Goal: Task Accomplishment & Management: Manage account settings

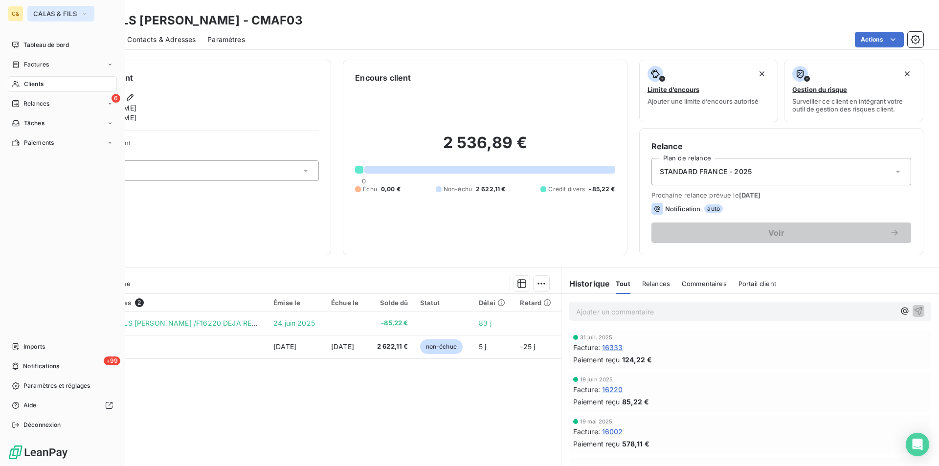
click at [44, 12] on span "CALAS & FILS" at bounding box center [55, 14] width 44 height 8
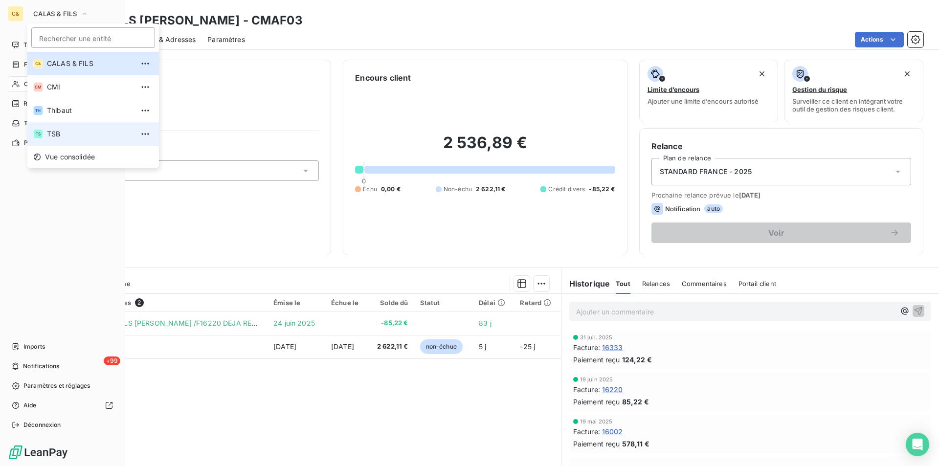
click at [61, 134] on span "TSB" at bounding box center [90, 134] width 87 height 10
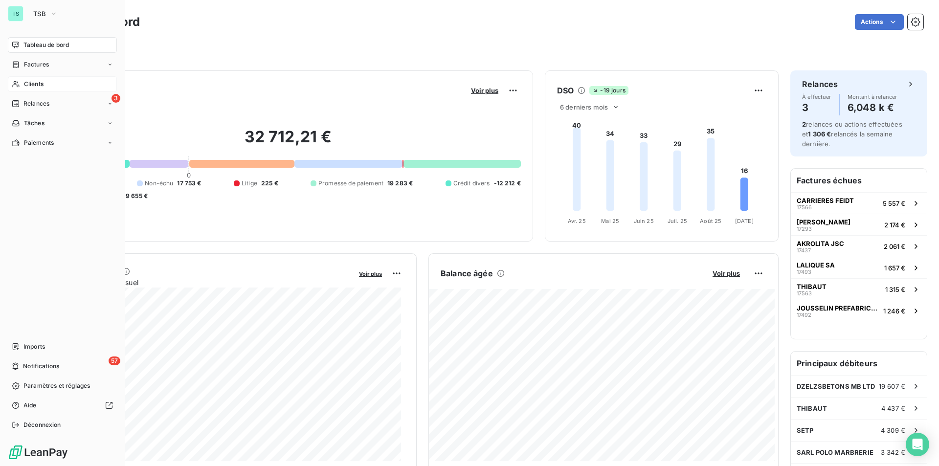
click at [39, 81] on span "Clients" at bounding box center [34, 84] width 20 height 9
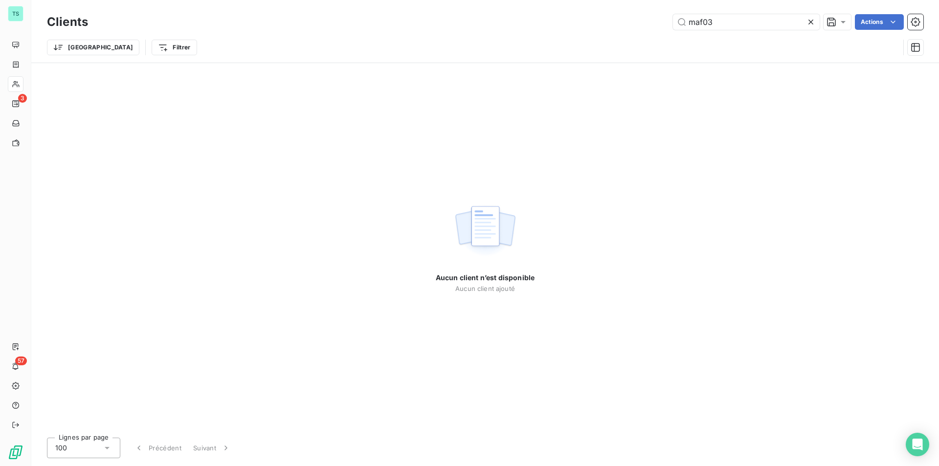
drag, startPoint x: 724, startPoint y: 22, endPoint x: 643, endPoint y: 20, distance: 80.7
click at [643, 20] on div "maf03 Actions" at bounding box center [511, 22] width 823 height 16
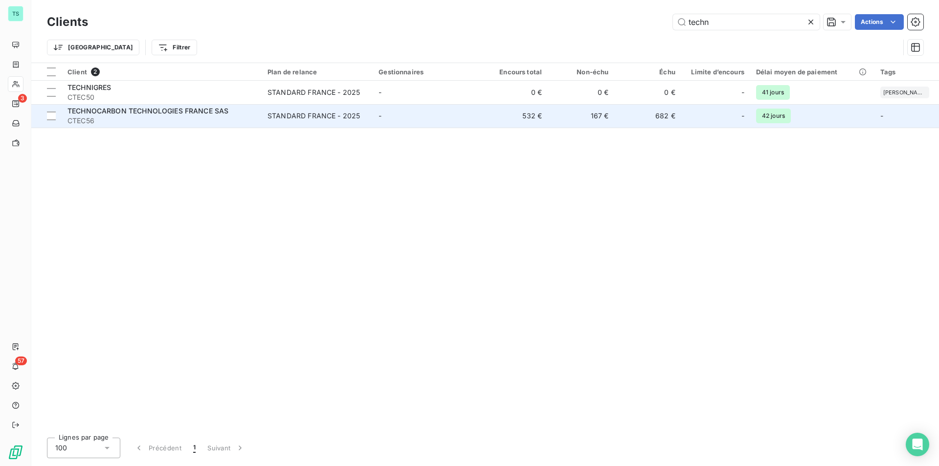
type input "techn"
click at [229, 112] on div "TECHNOCARBON TECHNOLOGIES FRANCE SAS" at bounding box center [161, 111] width 188 height 10
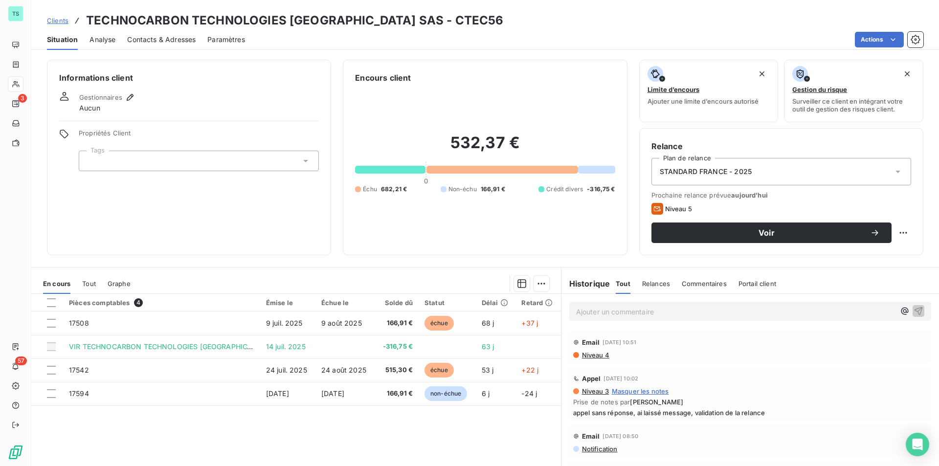
click at [647, 280] on span "Relances" at bounding box center [656, 284] width 28 height 8
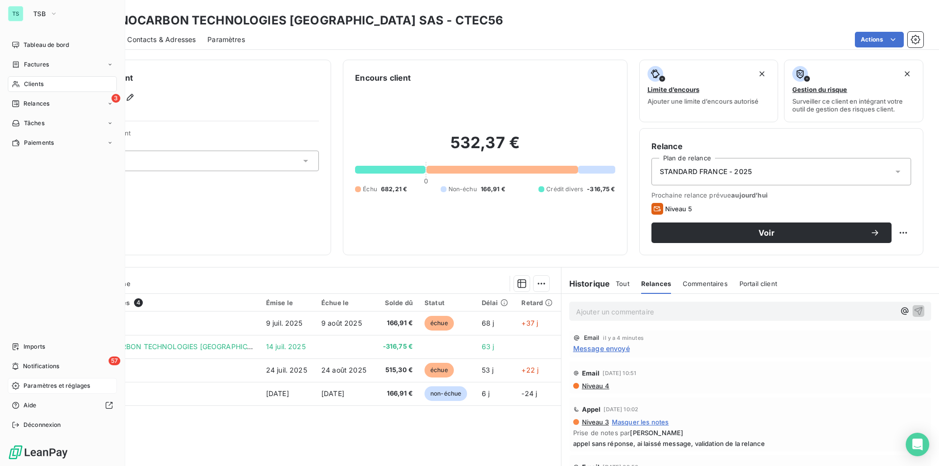
click at [36, 380] on div "Paramètres et réglages" at bounding box center [62, 386] width 109 height 16
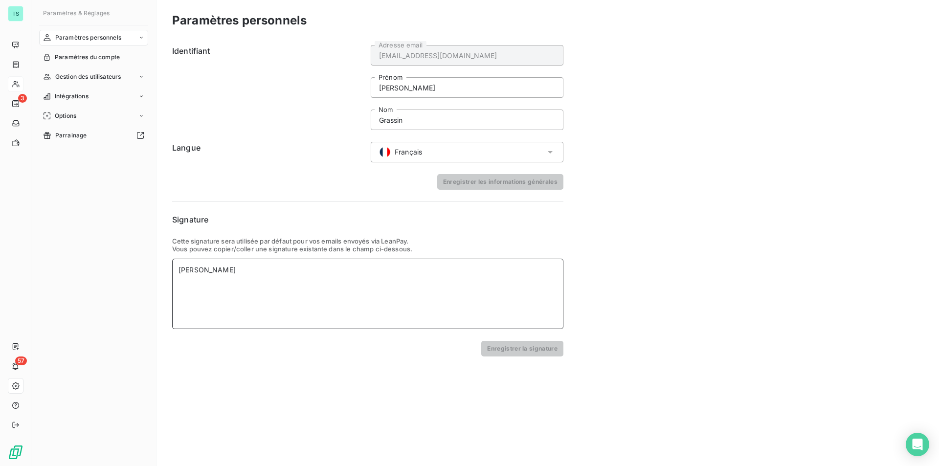
click at [247, 271] on div "[PERSON_NAME]" at bounding box center [367, 270] width 378 height 10
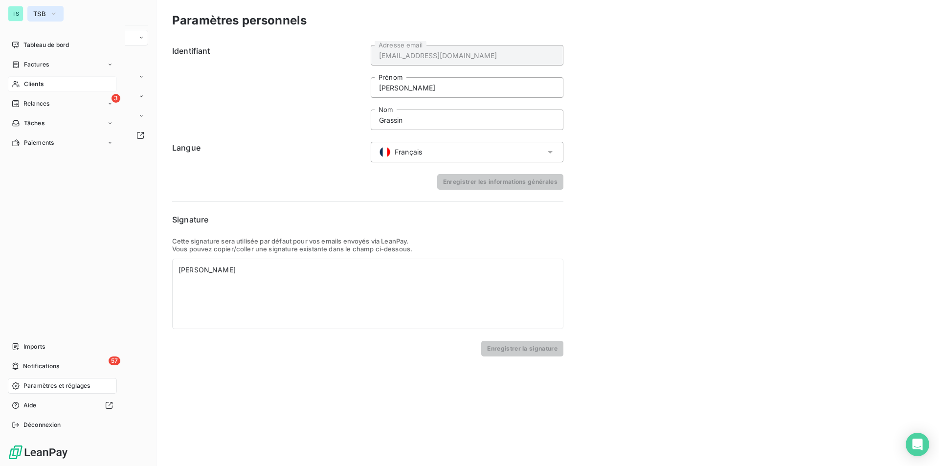
click at [42, 14] on span "TSB" at bounding box center [39, 14] width 13 height 8
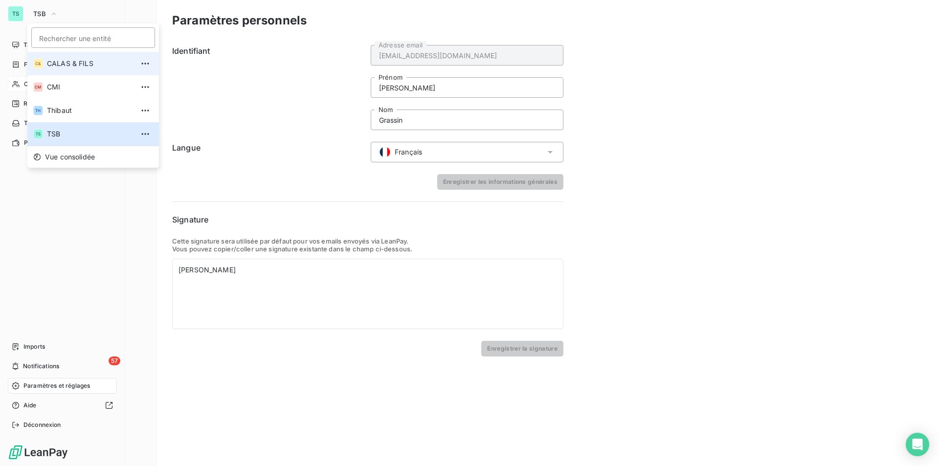
click at [50, 61] on span "CALAS & FILS" at bounding box center [90, 64] width 87 height 10
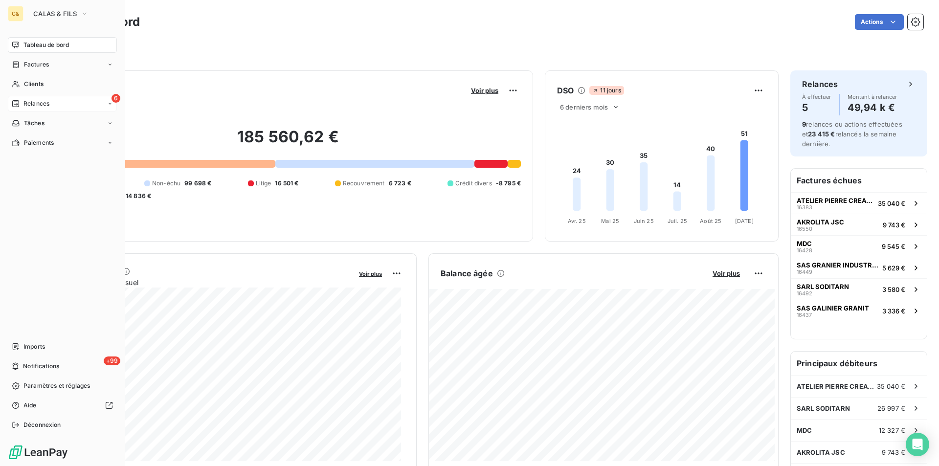
click at [45, 101] on span "Relances" at bounding box center [36, 103] width 26 height 9
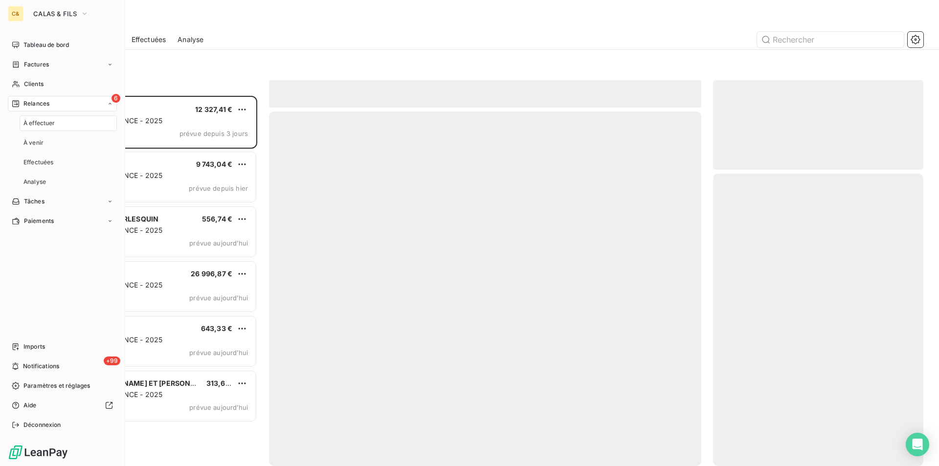
scroll to position [363, 203]
click at [49, 120] on span "À effectuer" at bounding box center [39, 123] width 32 height 9
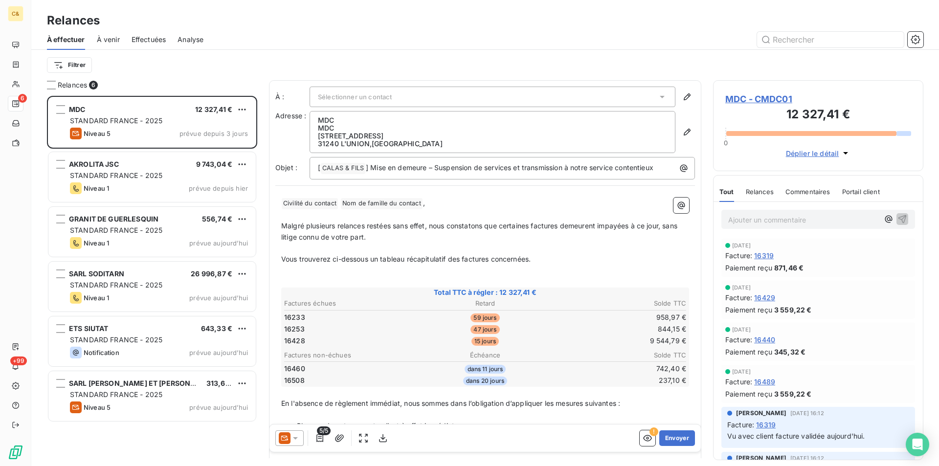
click at [224, 48] on div "À effectuer À venir Effectuées Analyse" at bounding box center [484, 39] width 907 height 21
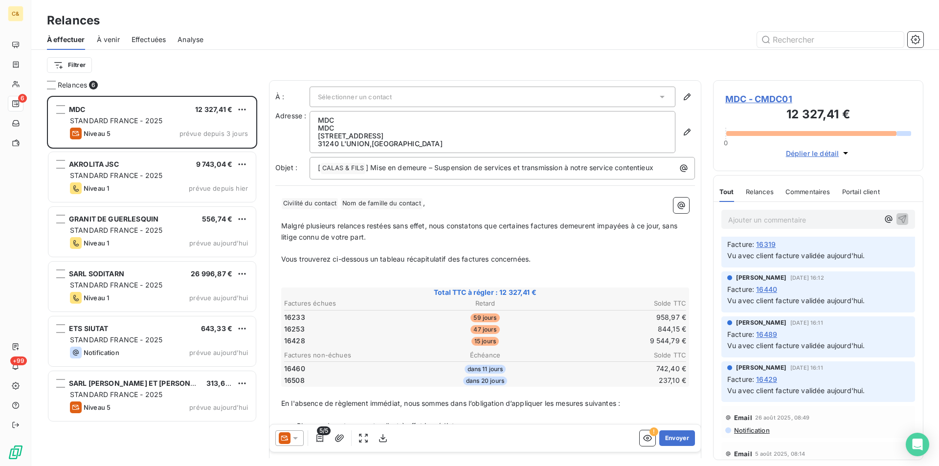
scroll to position [98, 0]
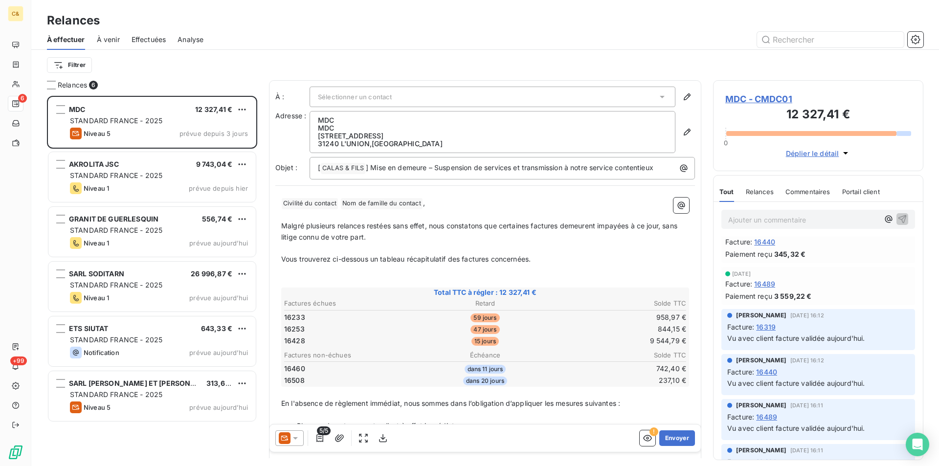
click at [759, 196] on div "Relances" at bounding box center [760, 191] width 28 height 21
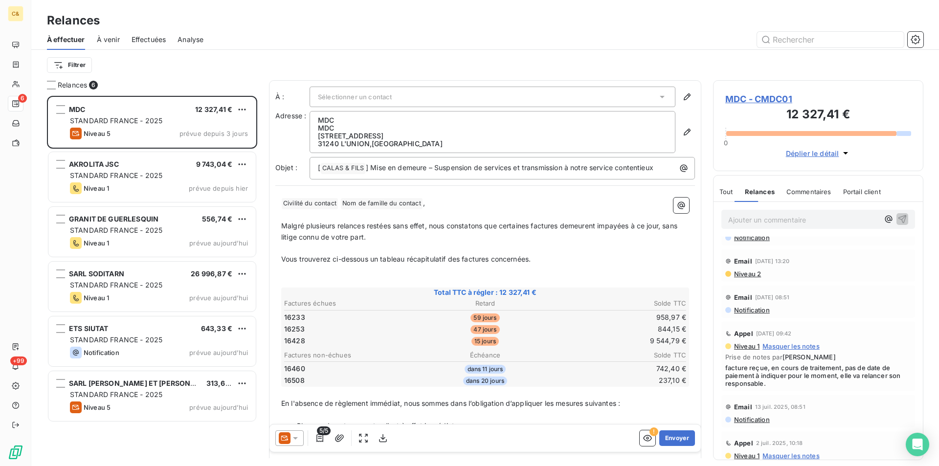
scroll to position [0, 0]
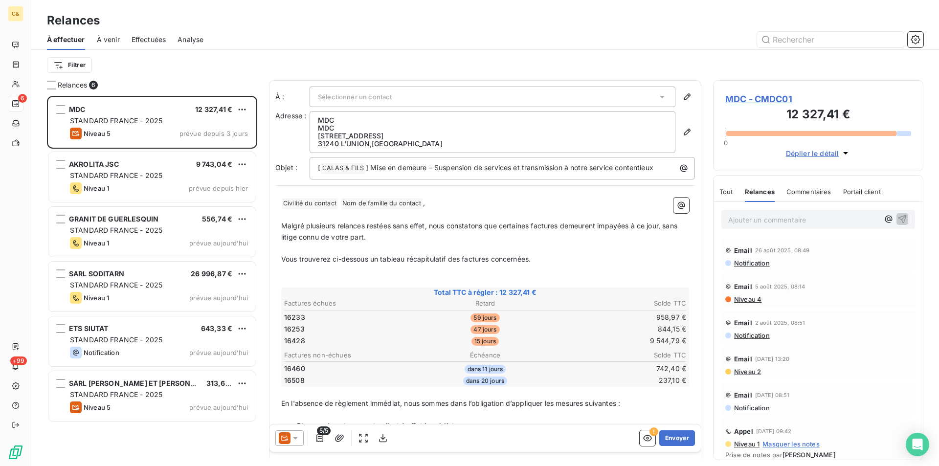
click at [289, 437] on icon at bounding box center [285, 438] width 12 height 12
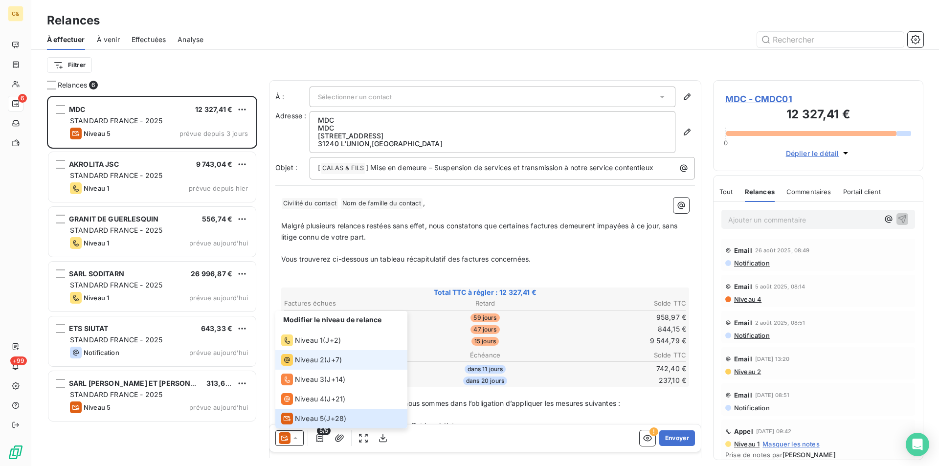
click at [340, 360] on span "J+7 )" at bounding box center [334, 360] width 15 height 10
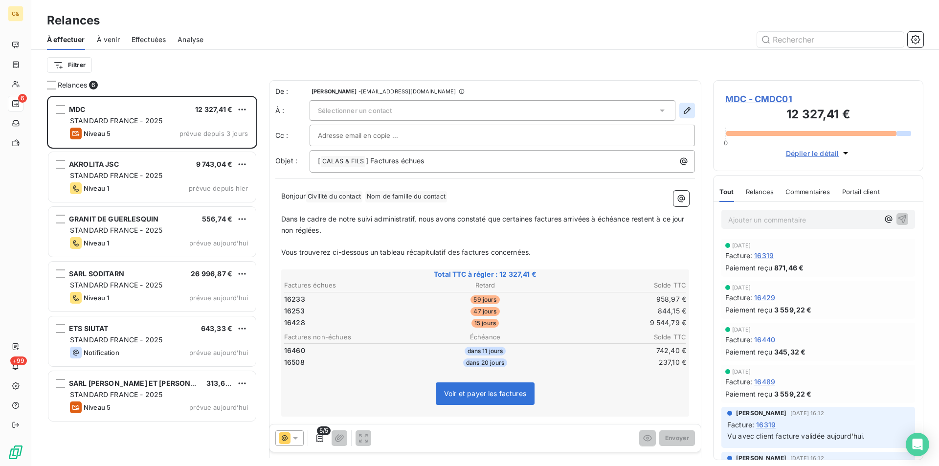
click at [682, 108] on icon "button" at bounding box center [687, 111] width 10 height 10
click at [660, 110] on icon at bounding box center [662, 111] width 5 height 2
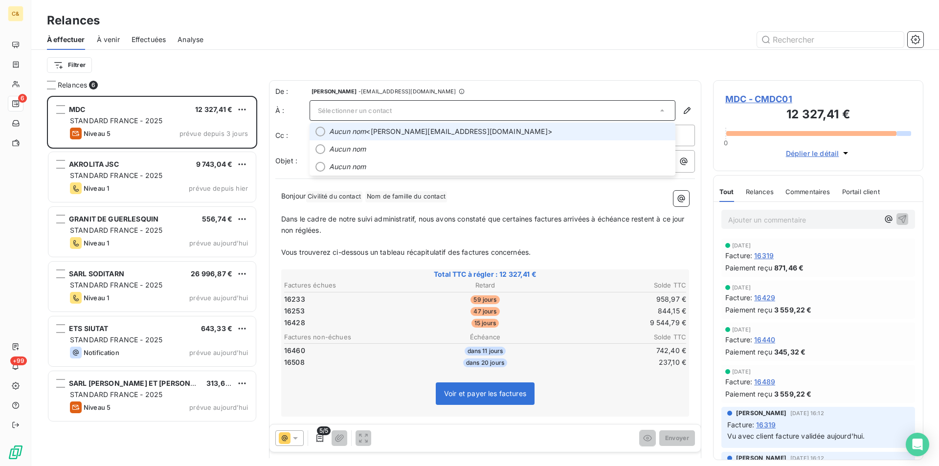
click at [660, 110] on icon at bounding box center [662, 111] width 4 height 2
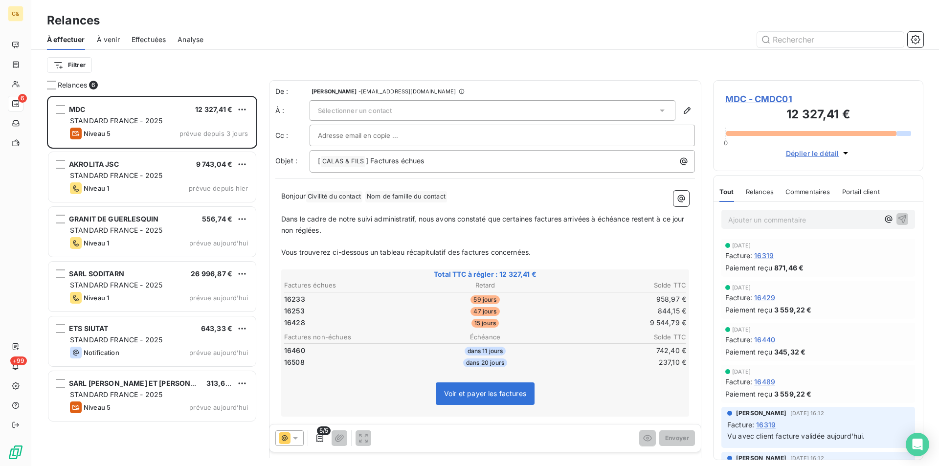
click at [778, 98] on span "MDC - CMDC01" at bounding box center [818, 98] width 186 height 13
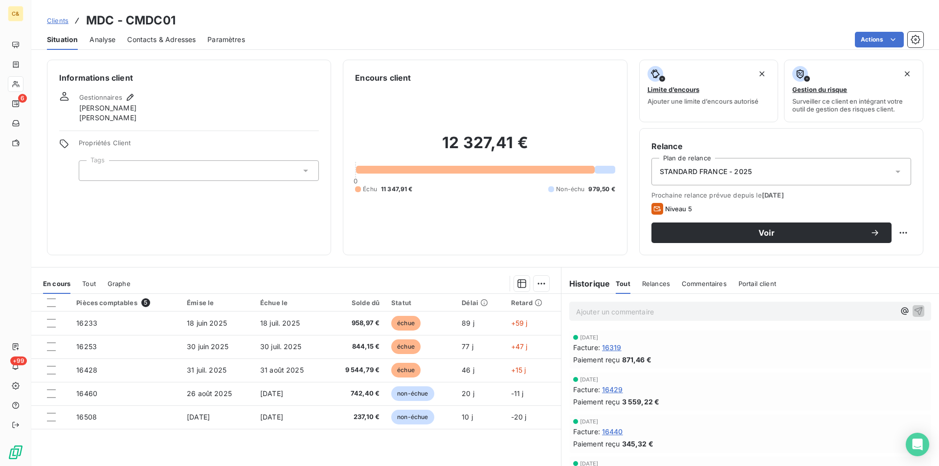
click at [166, 37] on span "Contacts & Adresses" at bounding box center [161, 40] width 68 height 10
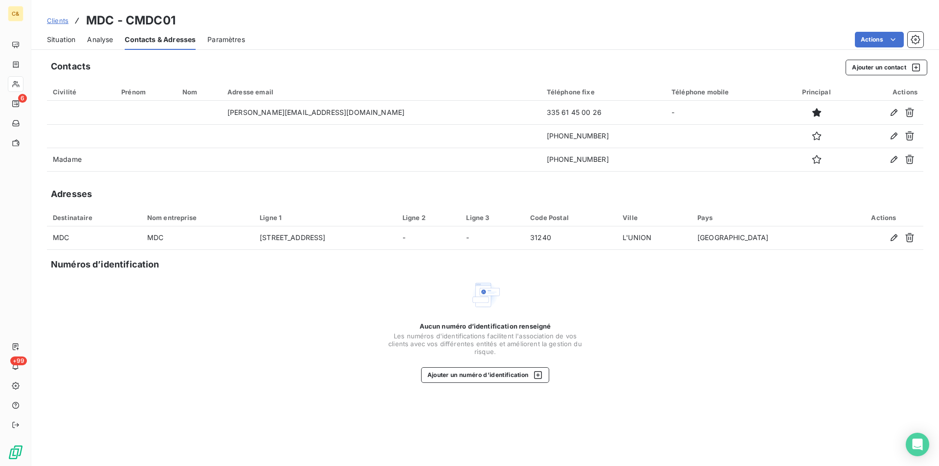
click at [62, 41] on span "Situation" at bounding box center [61, 40] width 28 height 10
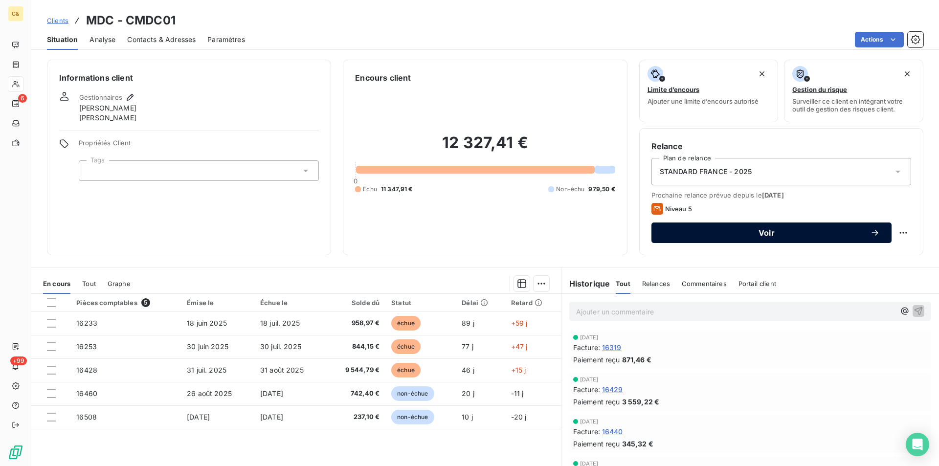
click at [762, 236] on span "Voir" at bounding box center [766, 233] width 207 height 8
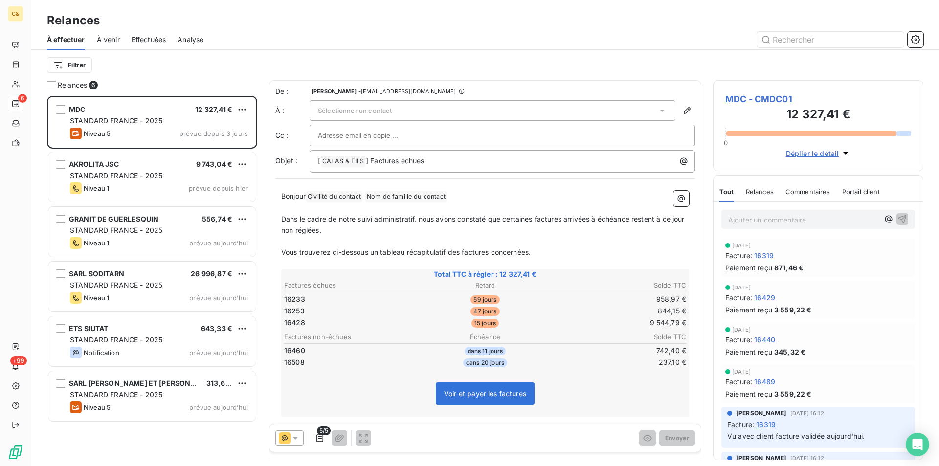
scroll to position [363, 203]
click at [443, 107] on div "Sélectionner un contact" at bounding box center [493, 110] width 366 height 21
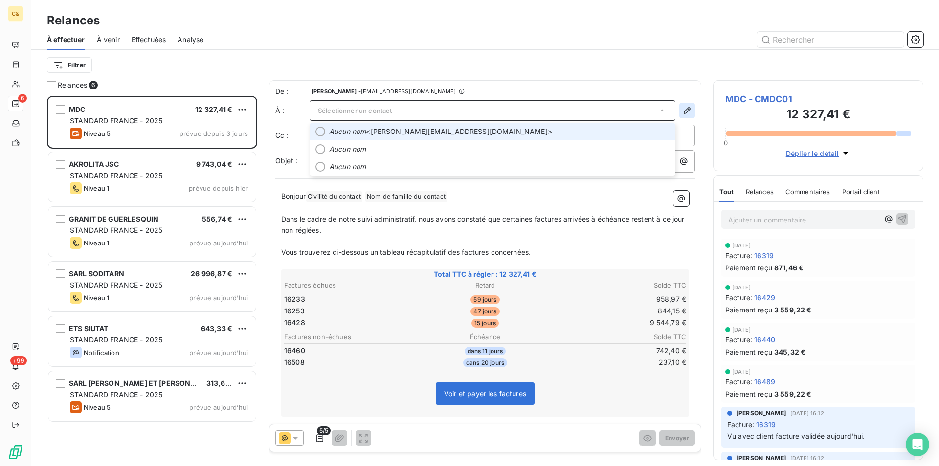
click at [683, 107] on icon "button" at bounding box center [687, 111] width 10 height 10
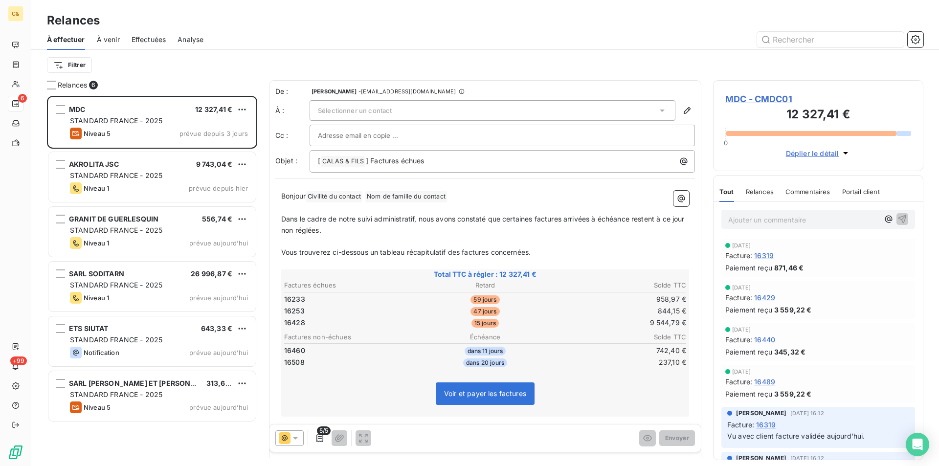
click at [378, 110] on span "Sélectionner un contact" at bounding box center [355, 111] width 74 height 8
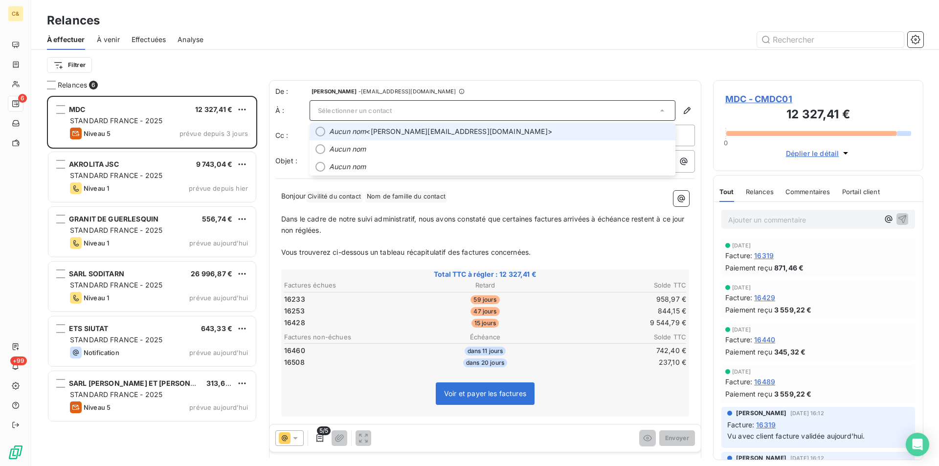
click at [767, 99] on span "MDC - CMDC01" at bounding box center [818, 98] width 186 height 13
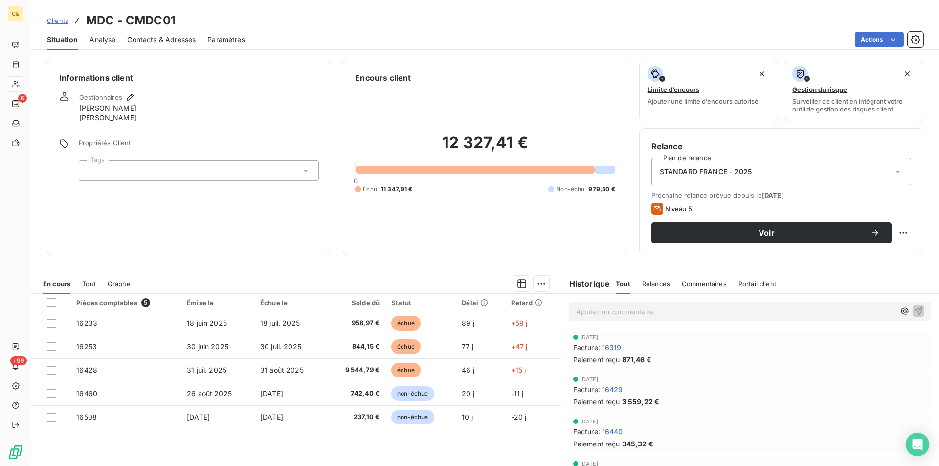
click at [174, 39] on span "Contacts & Adresses" at bounding box center [161, 40] width 68 height 10
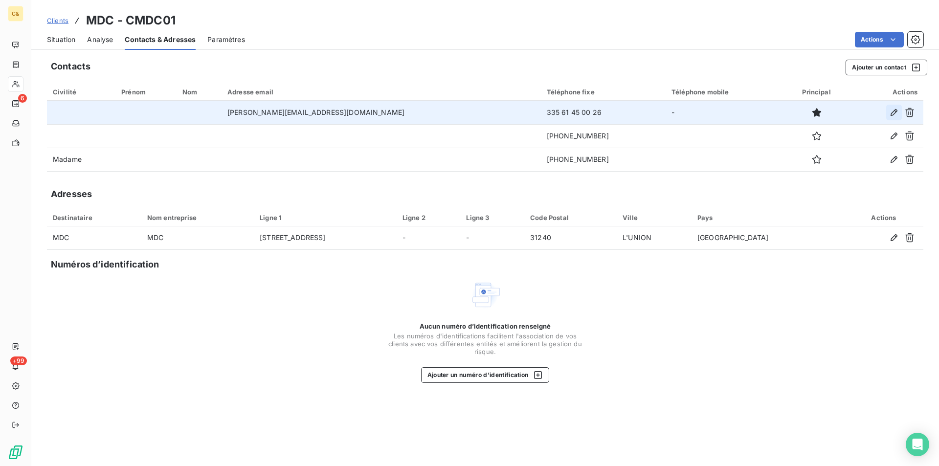
click at [891, 112] on icon "button" at bounding box center [894, 113] width 10 height 10
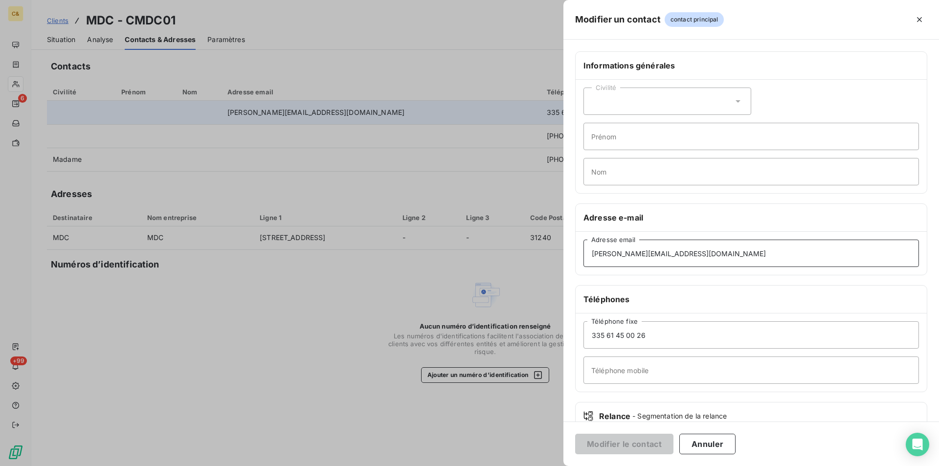
drag, startPoint x: 661, startPoint y: 253, endPoint x: 555, endPoint y: 252, distance: 106.1
click at [555, 465] on div "Modifier un contact contact principal Informations générales Civilité Prénom No…" at bounding box center [469, 466] width 939 height 0
paste input "mdc.admin"
type input "mdc.admin@granico.fr"
click at [632, 447] on button "Modifier le contact" at bounding box center [624, 444] width 98 height 21
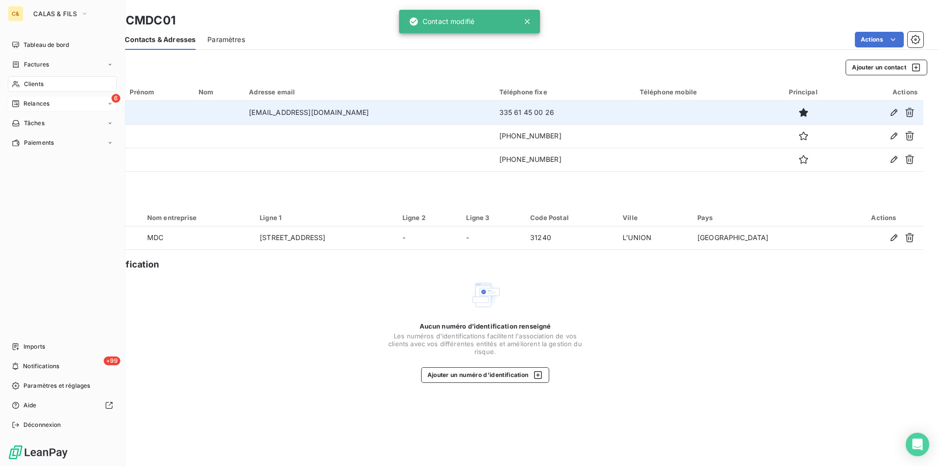
click at [37, 104] on span "Relances" at bounding box center [36, 103] width 26 height 9
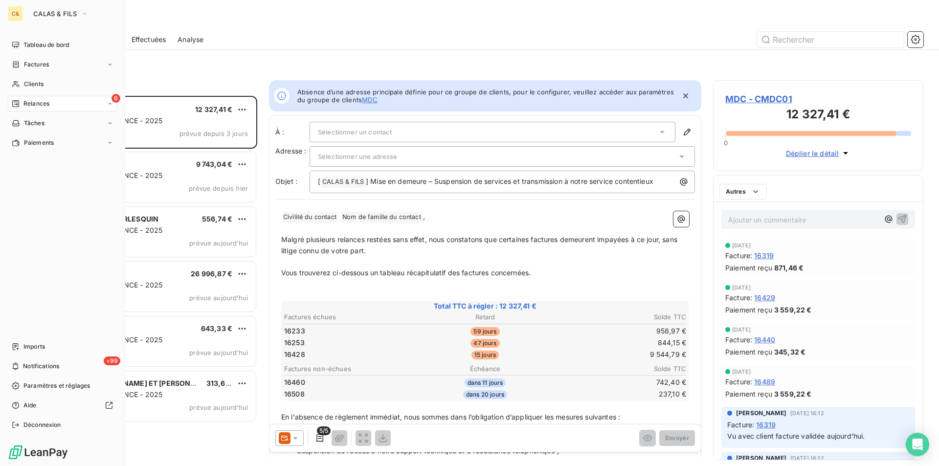
scroll to position [363, 203]
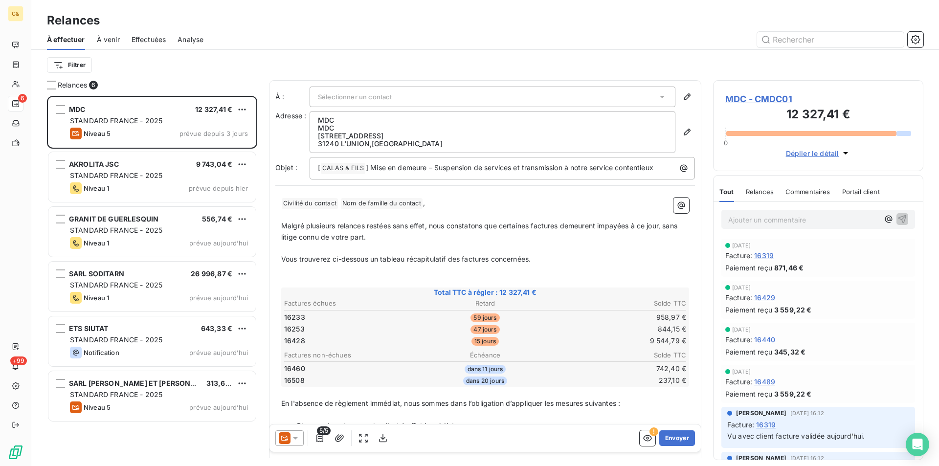
click at [302, 436] on div at bounding box center [289, 438] width 28 height 16
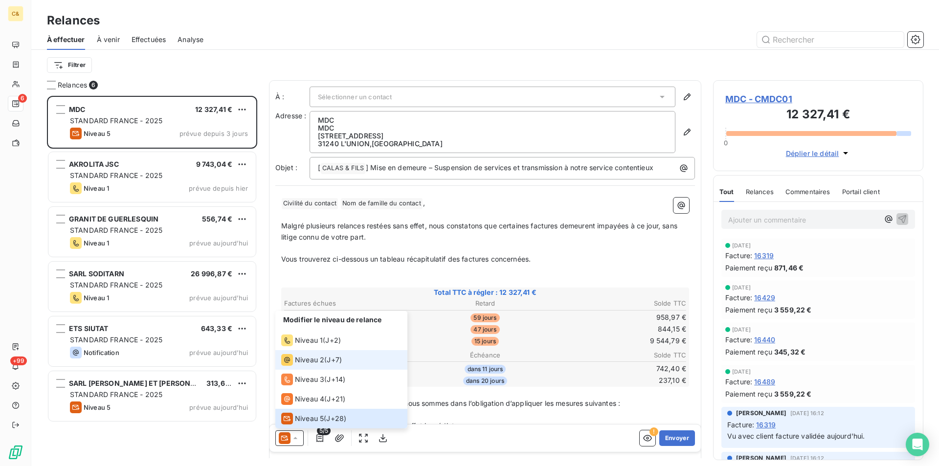
click at [329, 364] on span "J+7 )" at bounding box center [334, 360] width 15 height 10
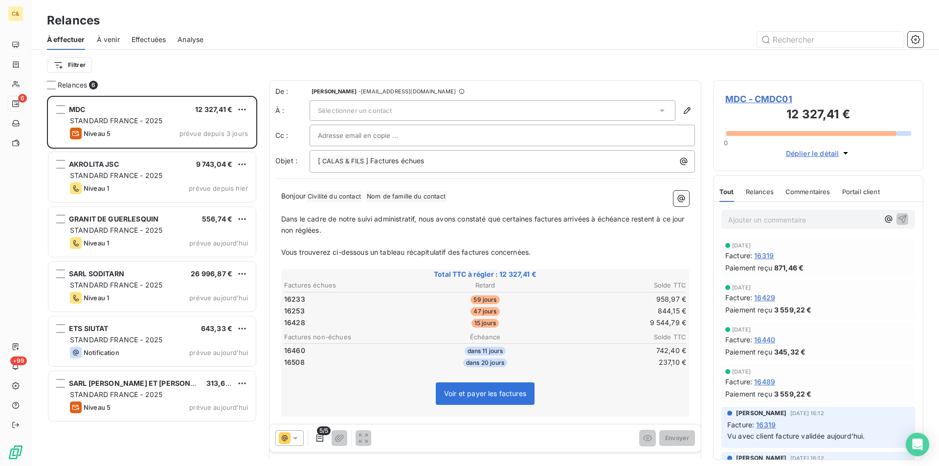
click at [657, 108] on icon at bounding box center [662, 111] width 10 height 10
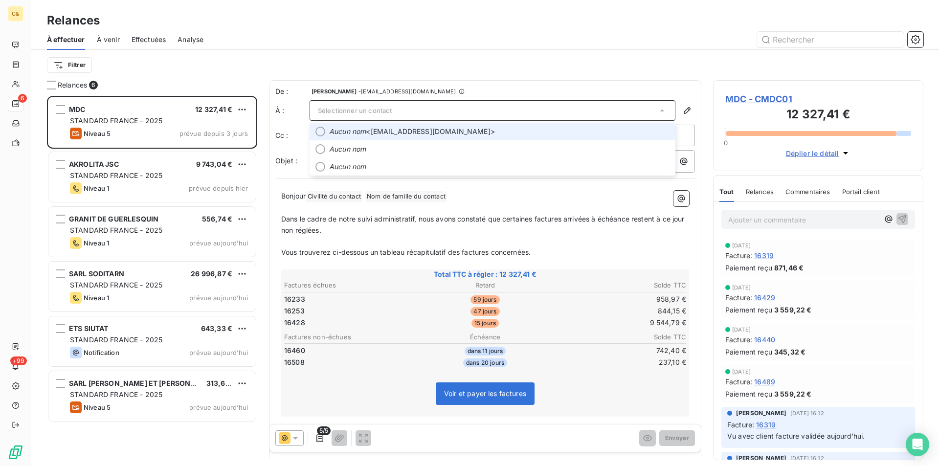
click at [346, 135] on em "Aucun nom" at bounding box center [347, 132] width 37 height 10
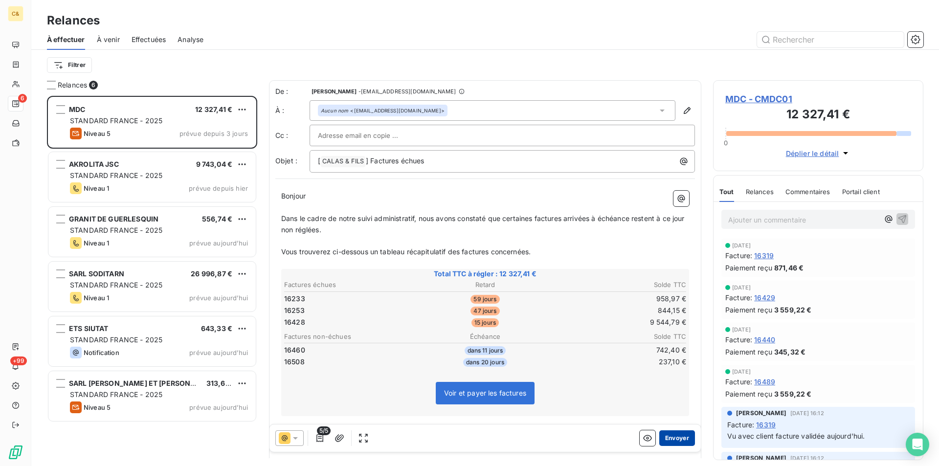
click at [659, 435] on button "Envoyer" at bounding box center [677, 438] width 36 height 16
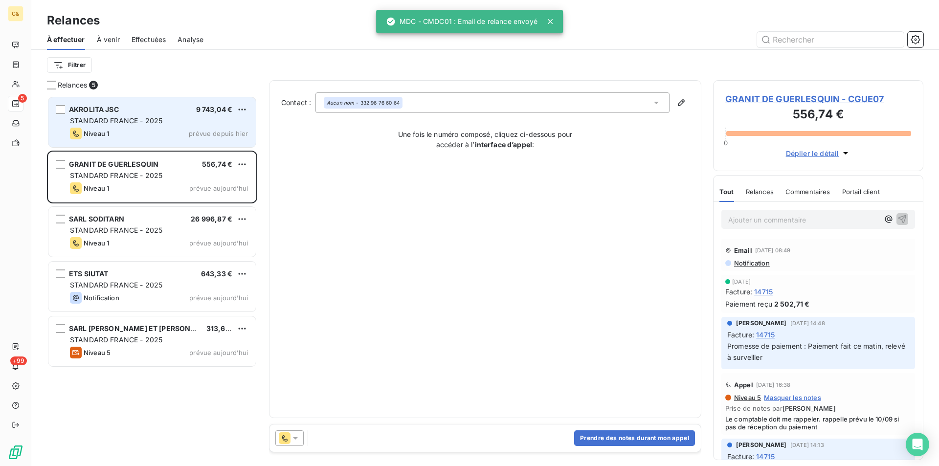
click at [199, 119] on div "STANDARD FRANCE - 2025" at bounding box center [159, 121] width 178 height 10
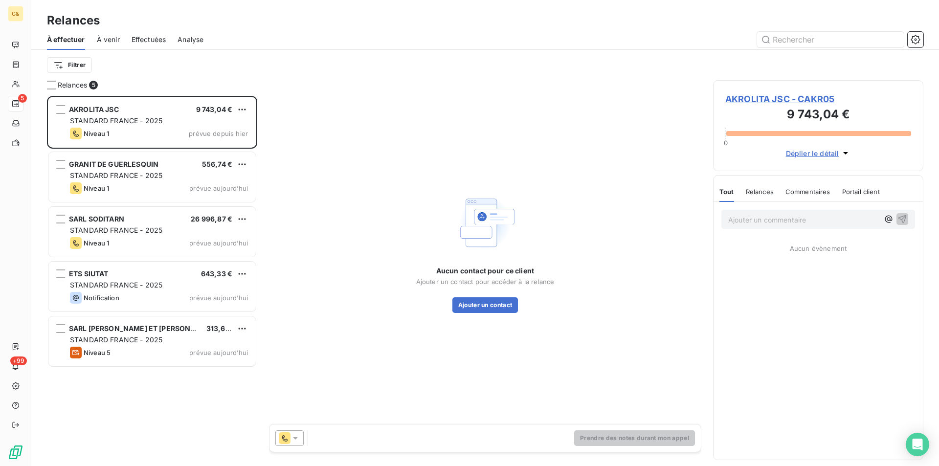
click at [762, 98] on span "AKROLITA JSC - CAKR05" at bounding box center [818, 98] width 186 height 13
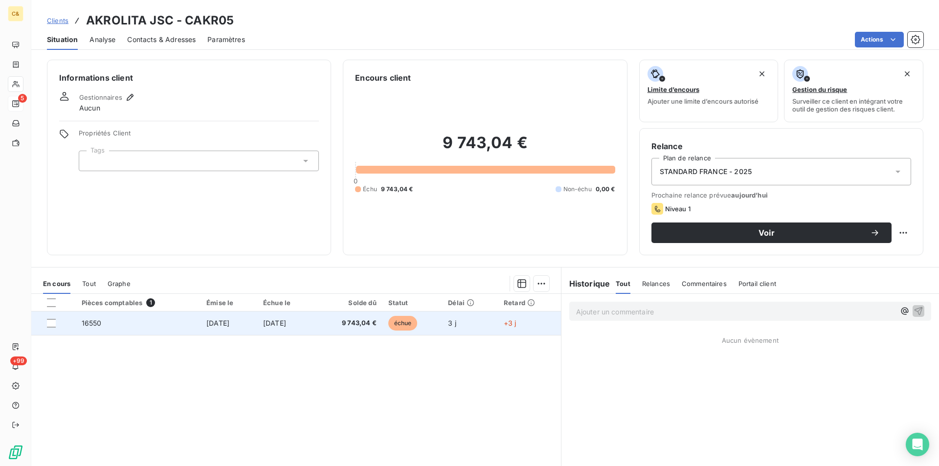
click at [338, 318] on td "9 743,04 €" at bounding box center [347, 322] width 67 height 23
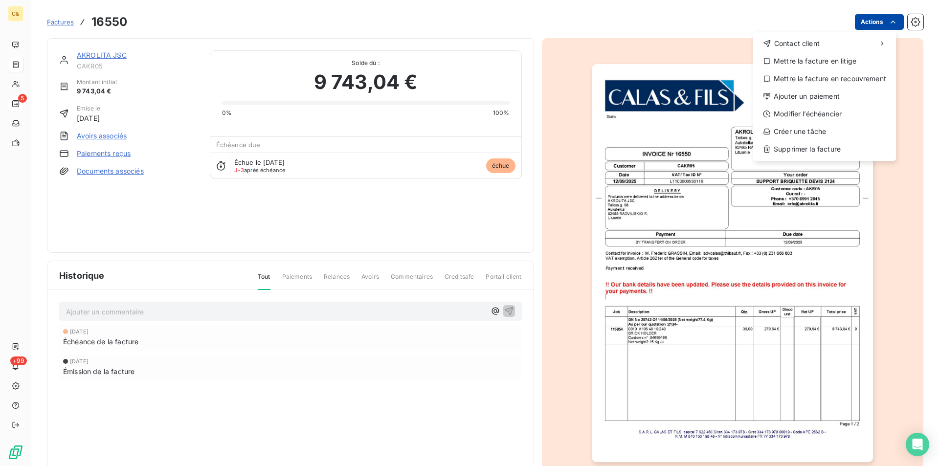
click at [872, 28] on html "C& 5 +99 Factures 16550 Actions Contact client Mettre la facture en litige Mett…" at bounding box center [469, 233] width 939 height 466
click at [785, 93] on div "Ajouter un paiement" at bounding box center [824, 96] width 135 height 16
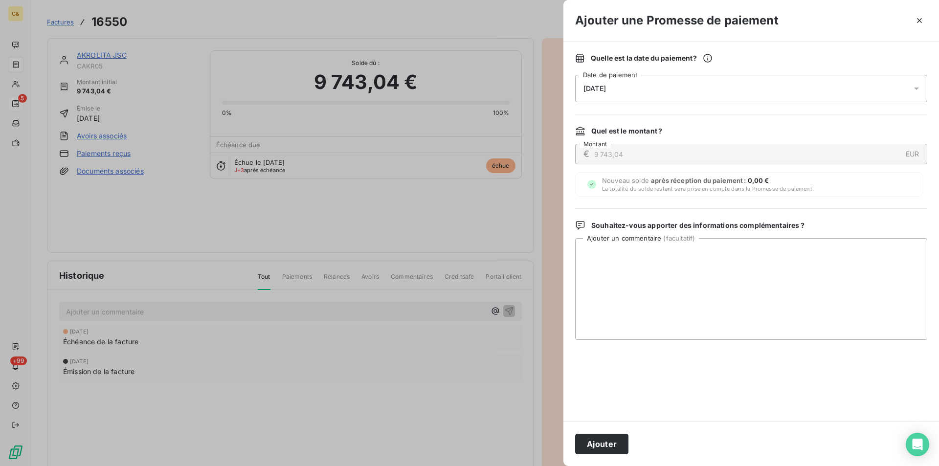
click at [785, 93] on div "[DATE]" at bounding box center [751, 88] width 352 height 27
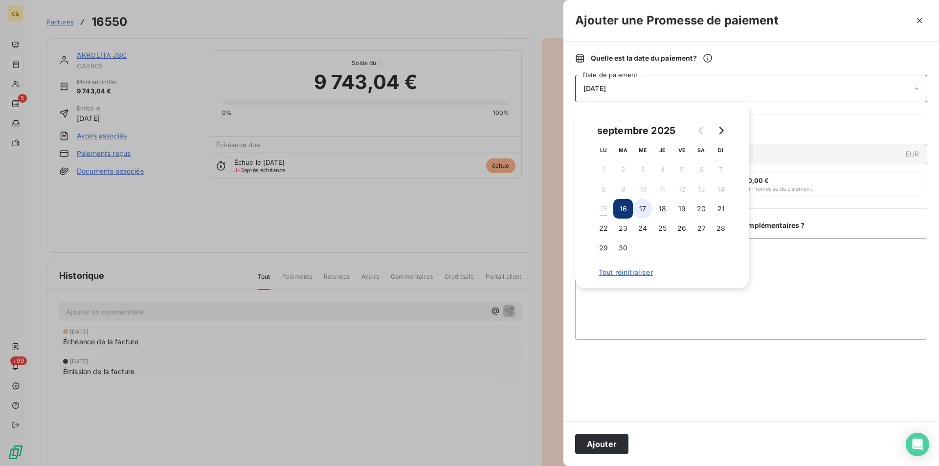
click at [642, 204] on button "17" at bounding box center [643, 209] width 20 height 20
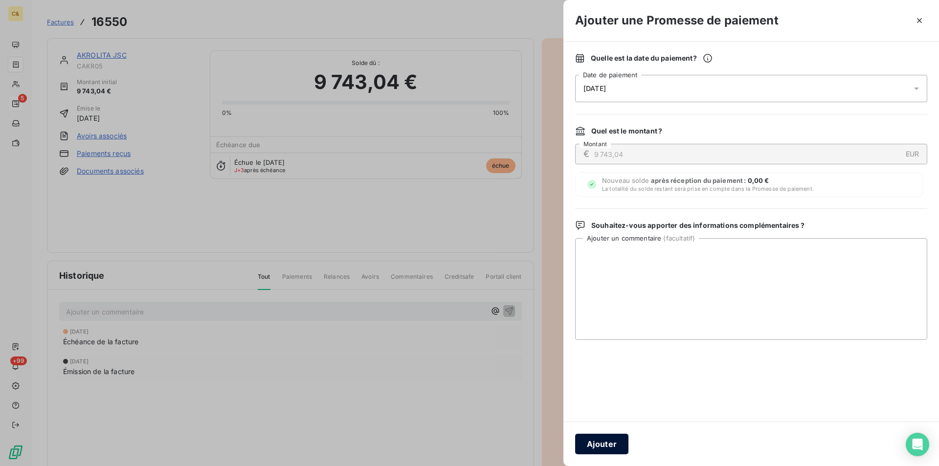
click at [583, 447] on button "Ajouter" at bounding box center [601, 444] width 53 height 21
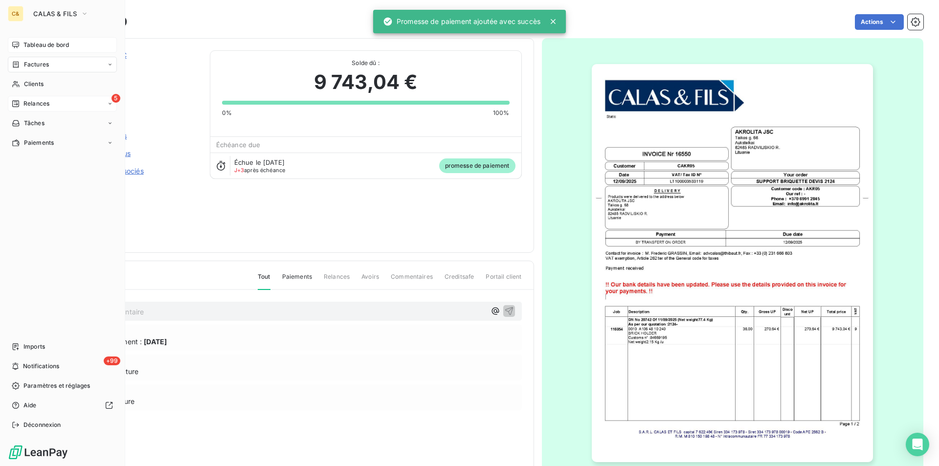
click at [49, 44] on span "Tableau de bord" at bounding box center [45, 45] width 45 height 9
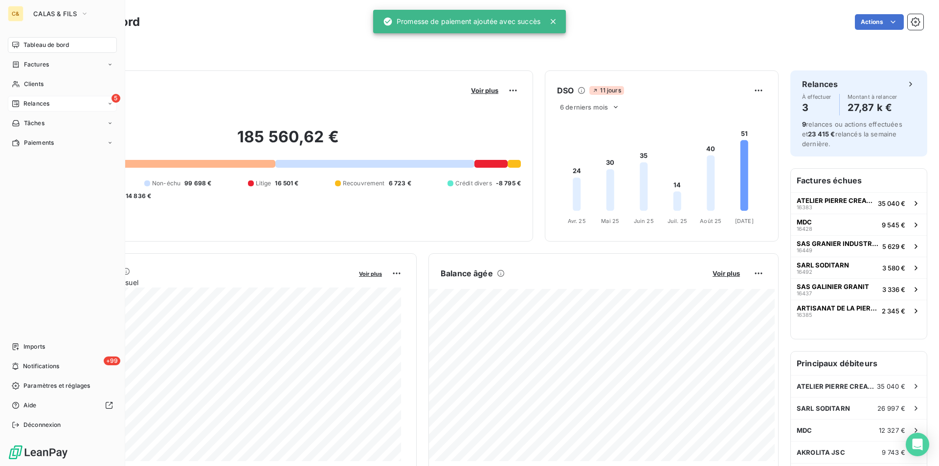
click at [45, 100] on span "Relances" at bounding box center [36, 103] width 26 height 9
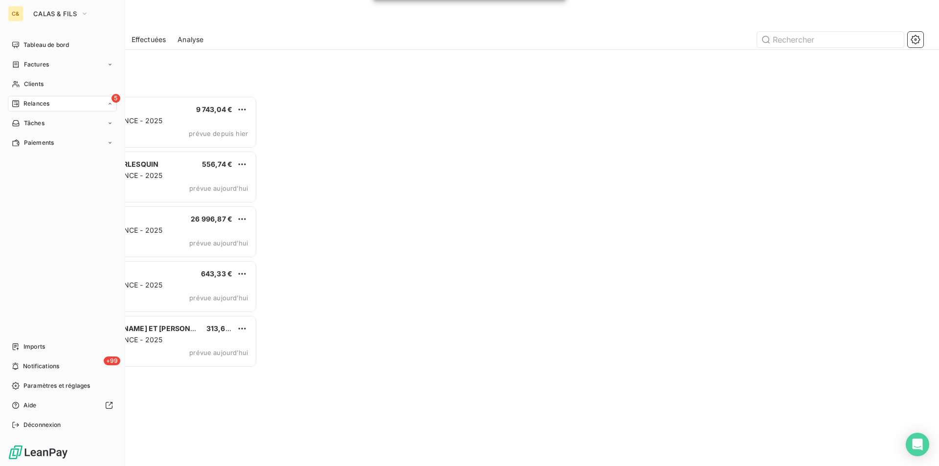
scroll to position [363, 203]
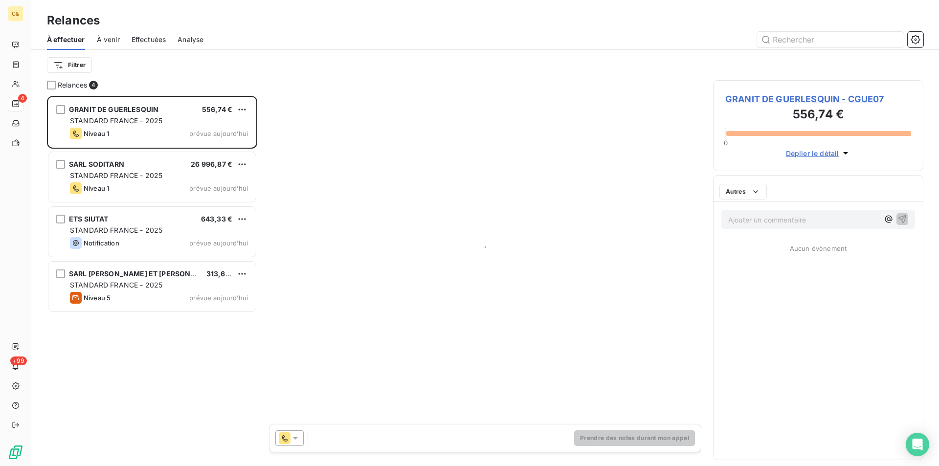
scroll to position [363, 203]
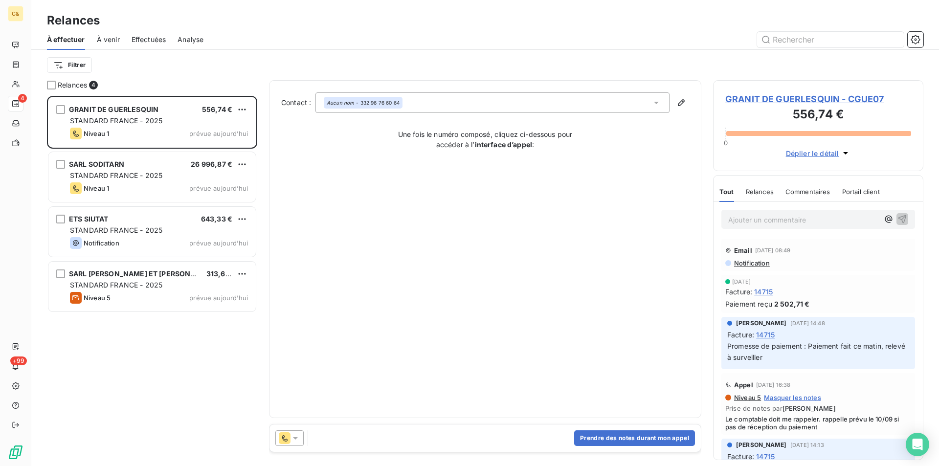
click at [815, 100] on span "GRANIT DE GUERLESQUIN - CGUE07" at bounding box center [818, 98] width 186 height 13
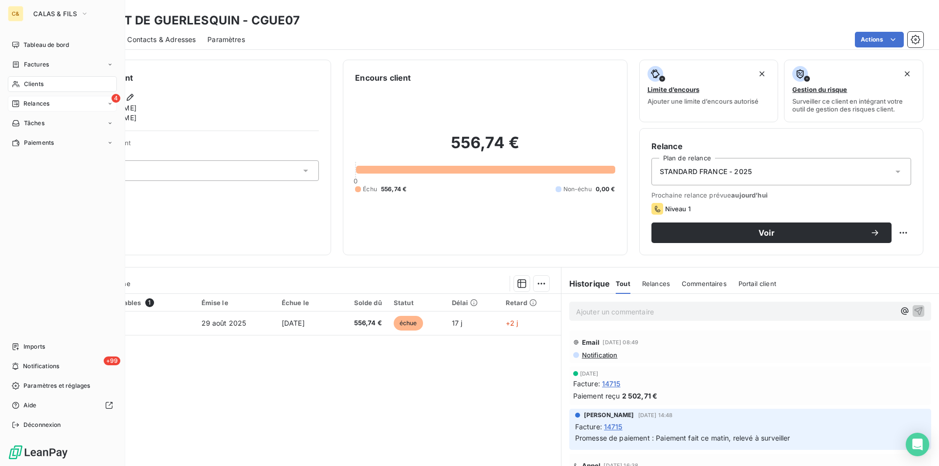
click at [36, 101] on span "Relances" at bounding box center [36, 103] width 26 height 9
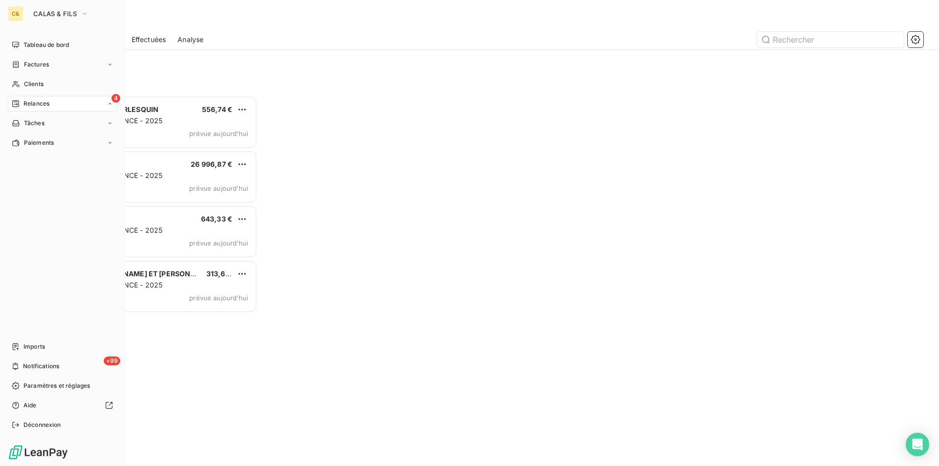
scroll to position [363, 203]
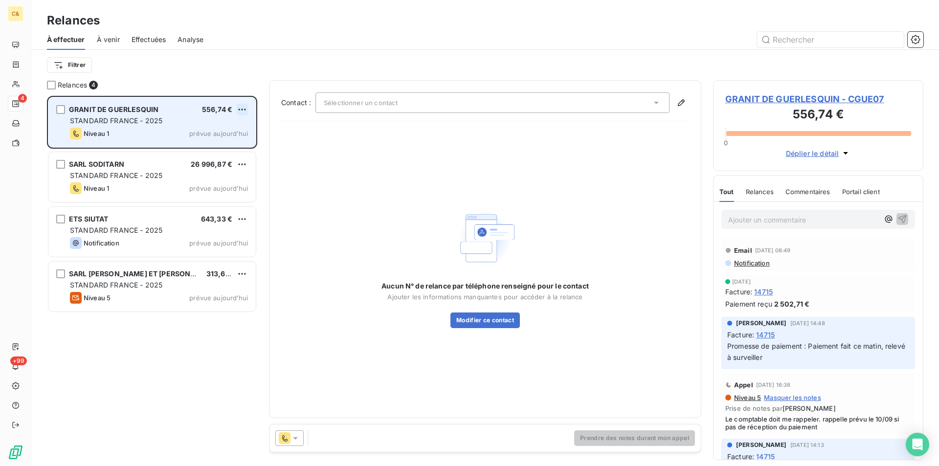
click at [246, 108] on html "C& 4 +99 Relances À effectuer À venir Effectuées Analyse Filtrer Relances 4 GRA…" at bounding box center [469, 233] width 939 height 466
click at [214, 126] on div "Replanifier cette action" at bounding box center [200, 129] width 88 height 16
select select "8"
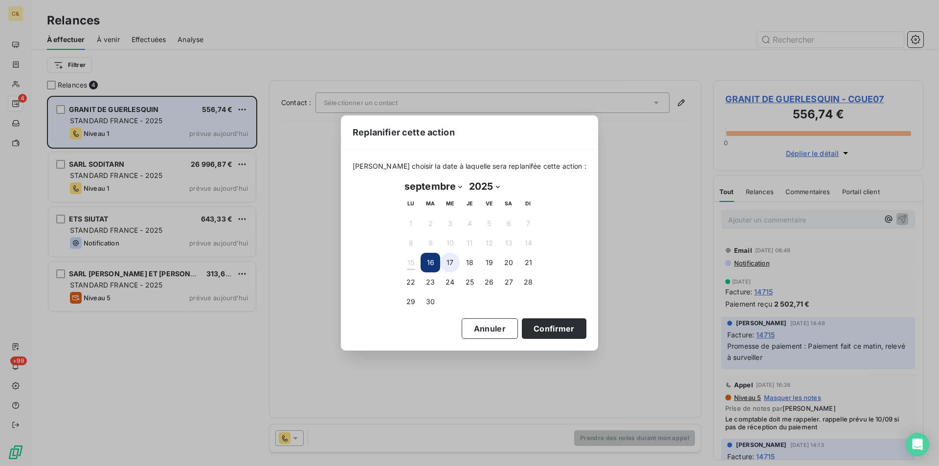
click at [453, 257] on button "17" at bounding box center [450, 263] width 20 height 20
drag, startPoint x: 538, startPoint y: 325, endPoint x: 528, endPoint y: 312, distance: 16.3
click at [538, 325] on button "Confirmer" at bounding box center [554, 328] width 65 height 21
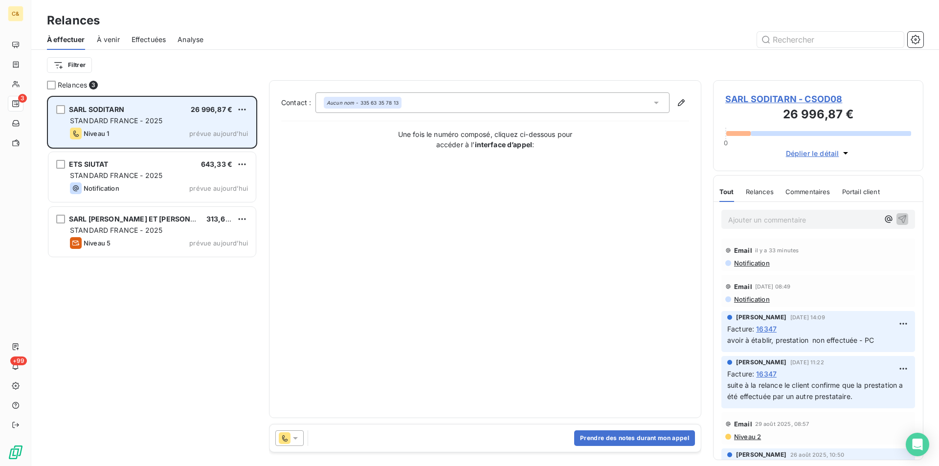
click at [759, 96] on span "SARL SODITARN - CSOD08" at bounding box center [818, 98] width 186 height 13
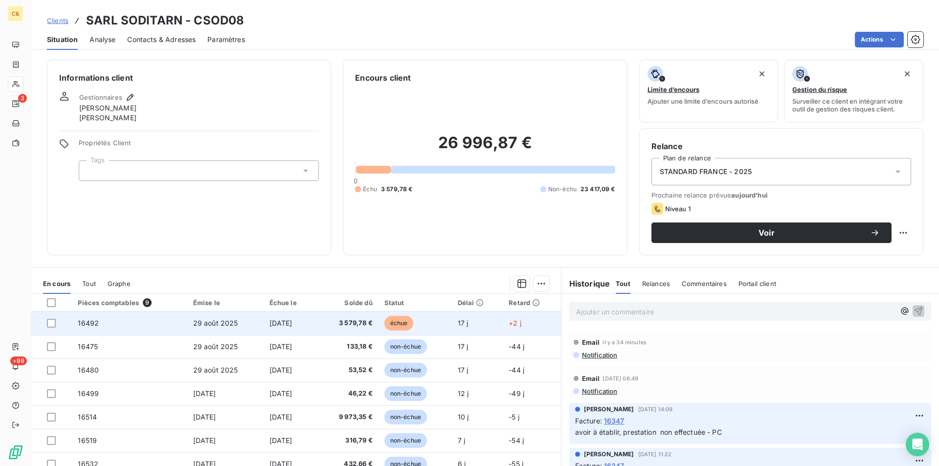
click at [333, 328] on td "3 579,78 €" at bounding box center [347, 322] width 62 height 23
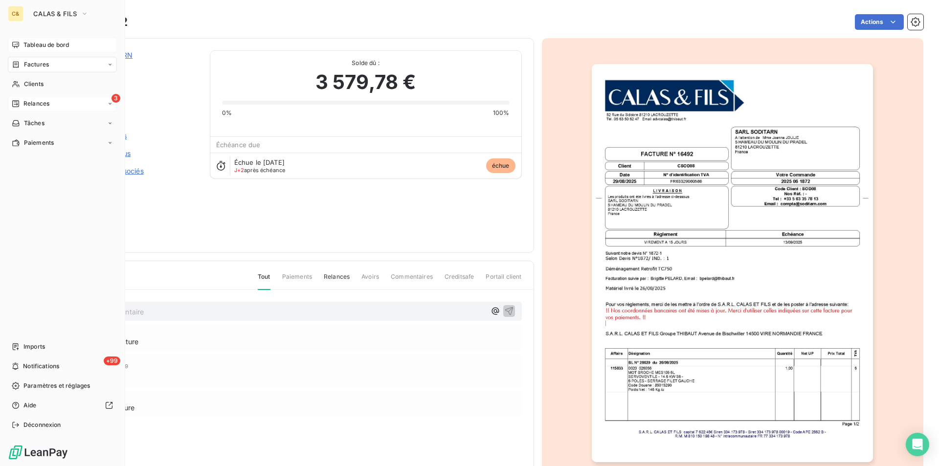
click at [51, 42] on span "Tableau de bord" at bounding box center [45, 45] width 45 height 9
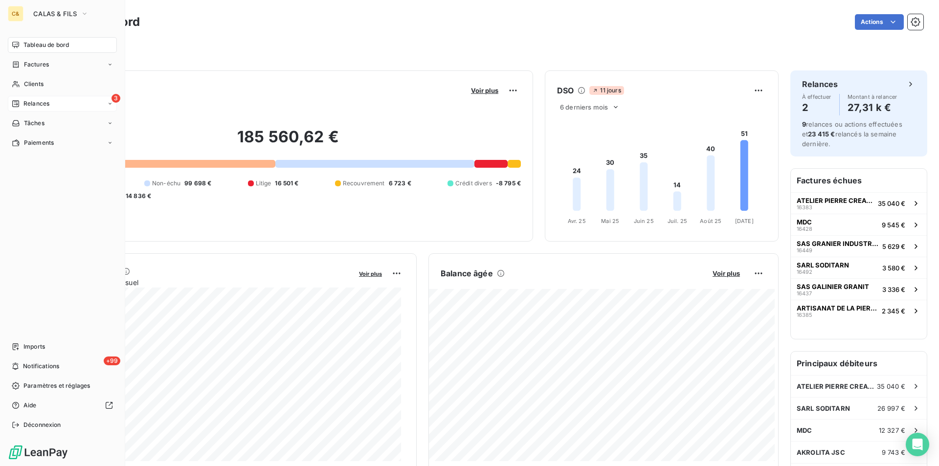
click at [61, 101] on div "3 Relances" at bounding box center [62, 104] width 109 height 16
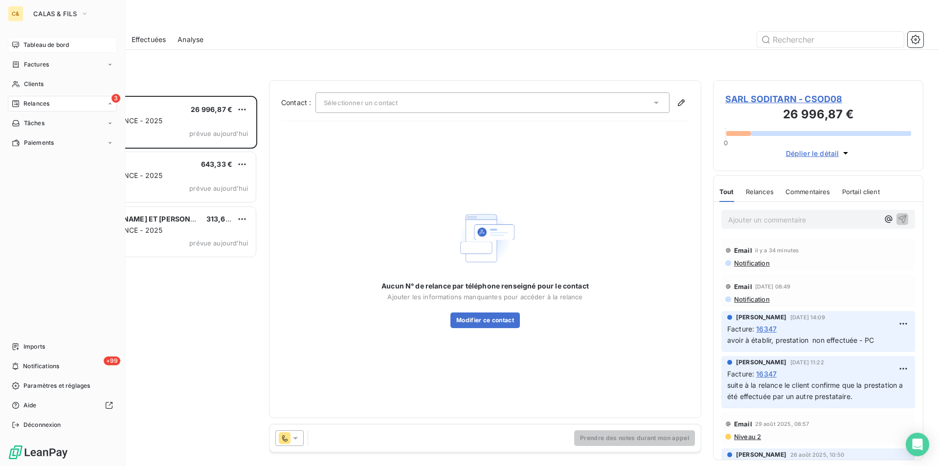
scroll to position [363, 203]
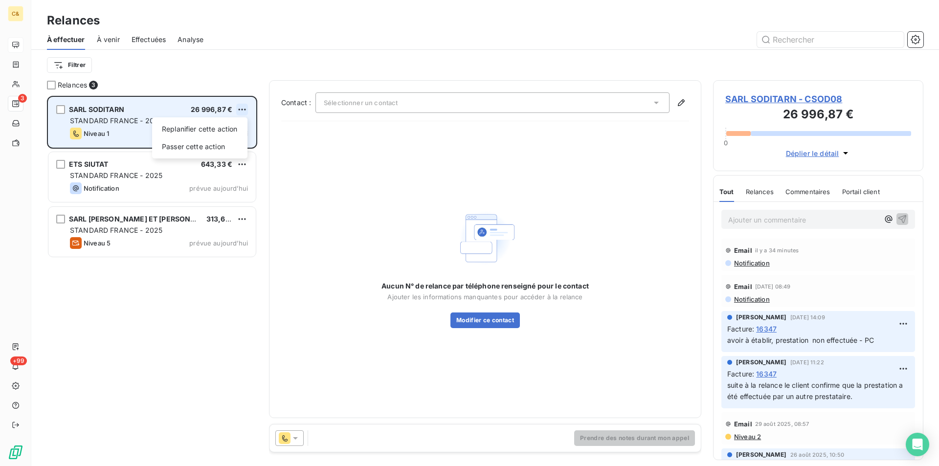
click at [245, 109] on html "C& 3 +99 Relances À effectuer À venir Effectuées Analyse Filtrer Relances 3 SAR…" at bounding box center [469, 233] width 939 height 466
click at [229, 126] on div "Replanifier cette action" at bounding box center [200, 129] width 88 height 16
select select "8"
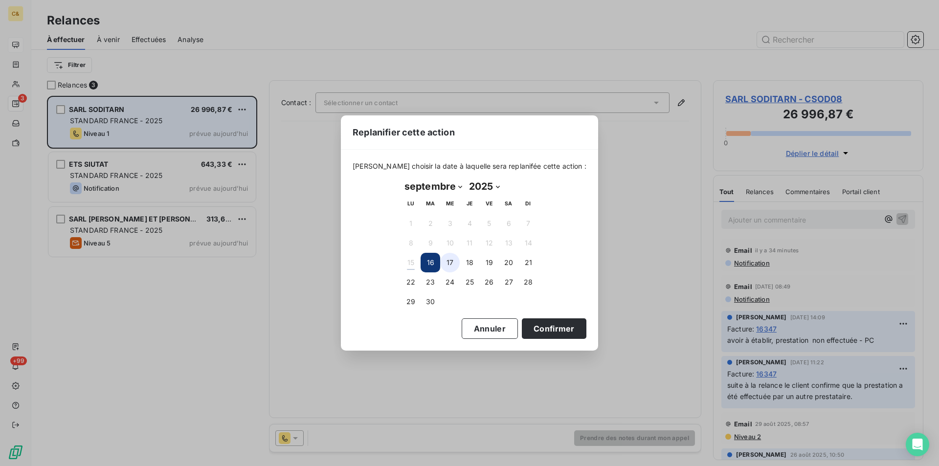
click at [444, 259] on button "17" at bounding box center [450, 263] width 20 height 20
click at [539, 330] on button "Confirmer" at bounding box center [554, 328] width 65 height 21
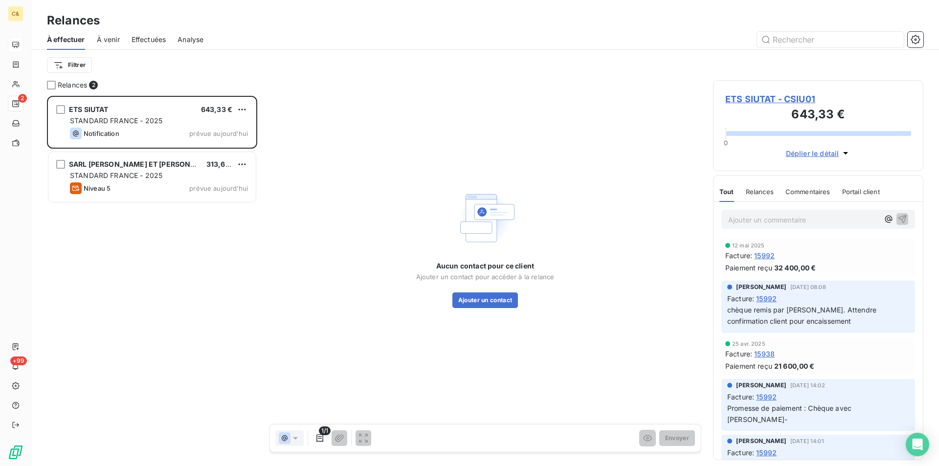
click at [769, 102] on span "ETS SIUTAT - CSIU01" at bounding box center [818, 98] width 186 height 13
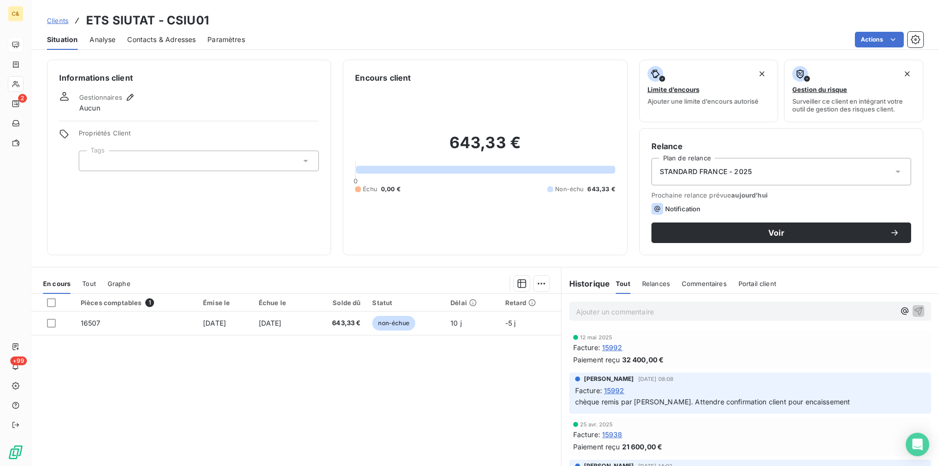
click at [170, 37] on span "Contacts & Adresses" at bounding box center [161, 40] width 68 height 10
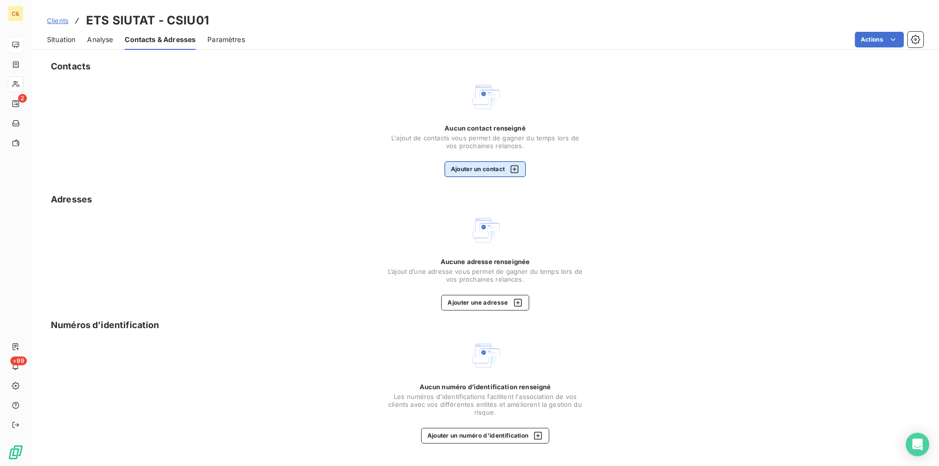
click at [498, 168] on button "Ajouter un contact" at bounding box center [485, 169] width 82 height 16
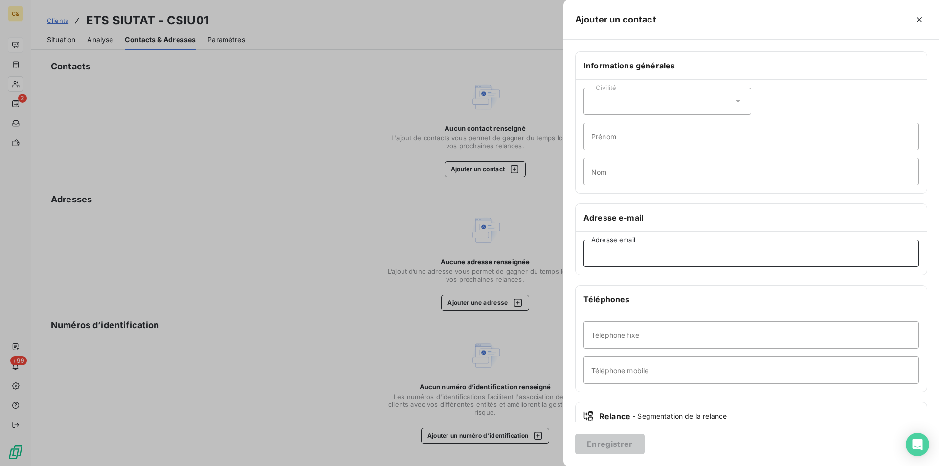
click at [622, 254] on input "Adresse email" at bounding box center [750, 253] width 335 height 27
paste input "[EMAIL_ADDRESS][DOMAIN_NAME]"
type input "[EMAIL_ADDRESS][DOMAIN_NAME]"
paste input "[PHONE_NUMBER]"
type input "[PHONE_NUMBER]"
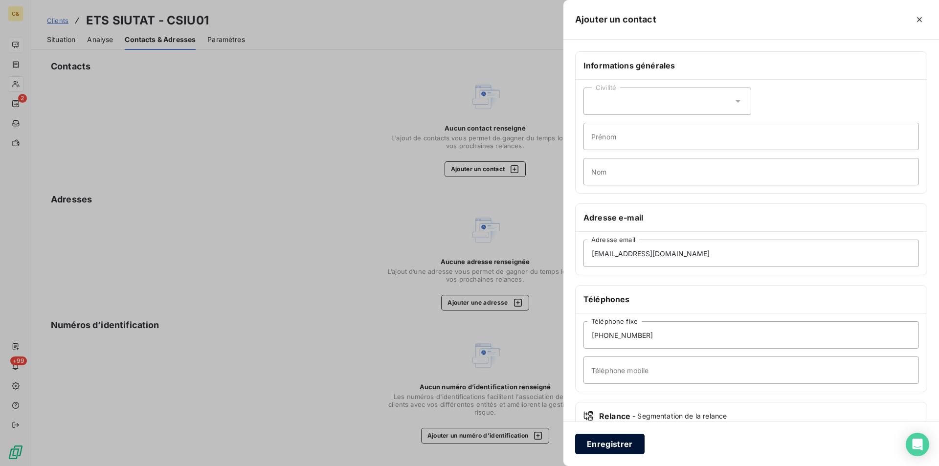
click at [612, 442] on button "Enregistrer" at bounding box center [609, 444] width 69 height 21
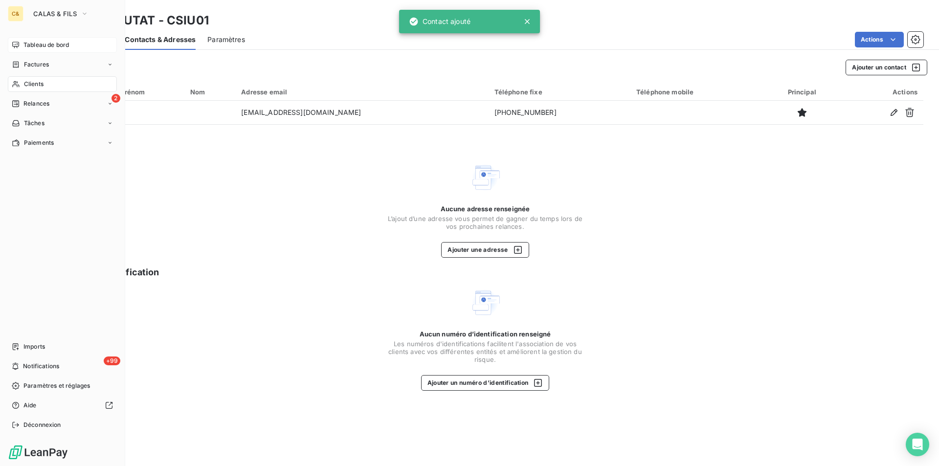
click at [35, 105] on span "Relances" at bounding box center [36, 103] width 26 height 9
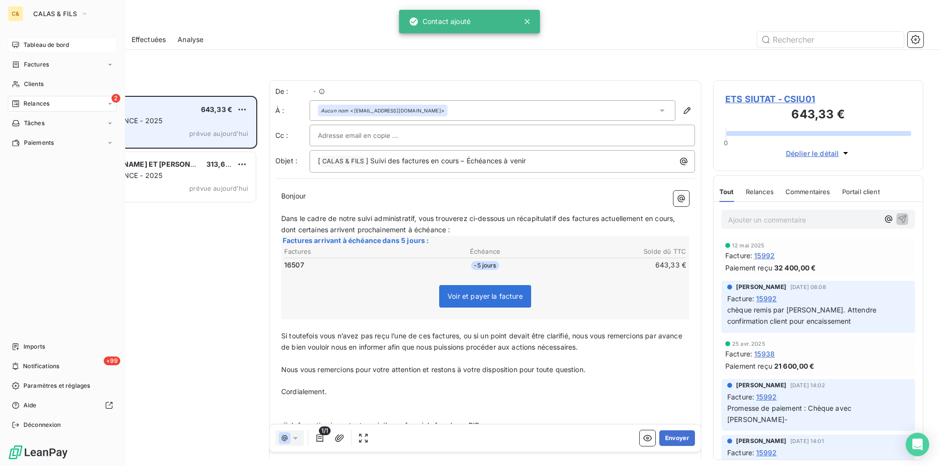
scroll to position [363, 203]
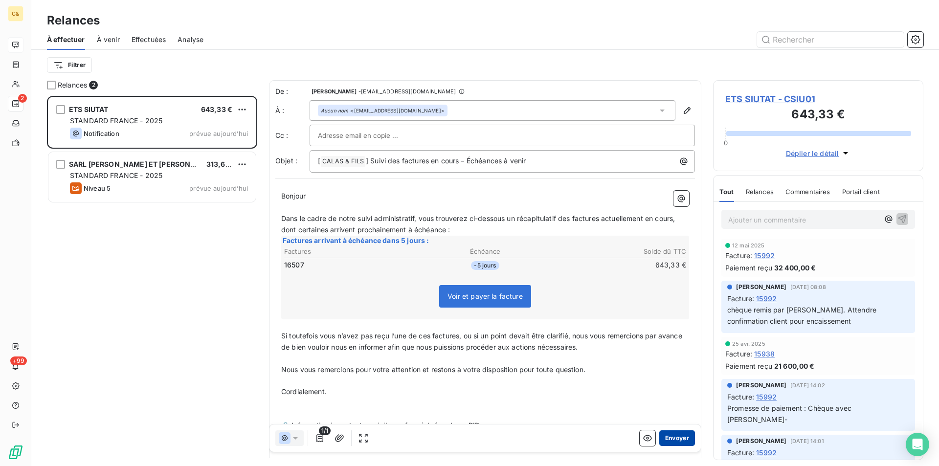
click at [663, 437] on button "Envoyer" at bounding box center [677, 438] width 36 height 16
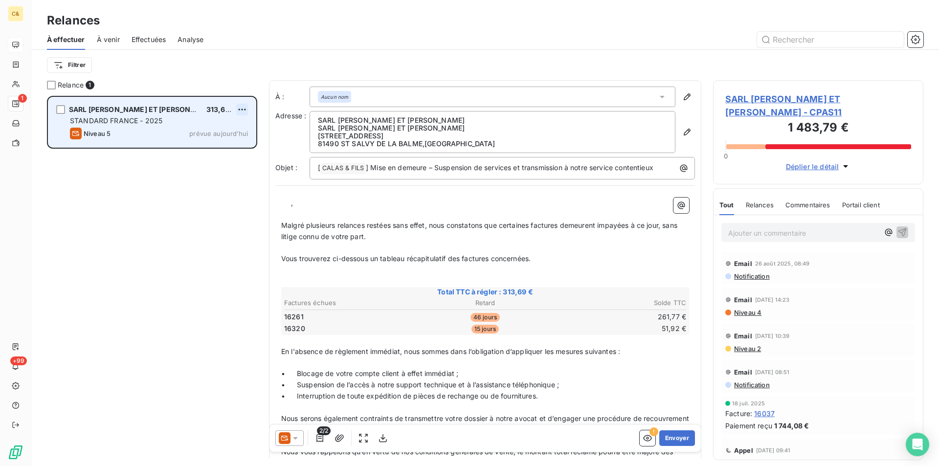
click at [246, 109] on html "C& 1 +99 Relances À effectuer À venir Effectuées Analyse Filtrer Relance 1 SARL…" at bounding box center [469, 233] width 939 height 466
click at [238, 136] on div "Replanifier cette action" at bounding box center [200, 129] width 88 height 16
select select "8"
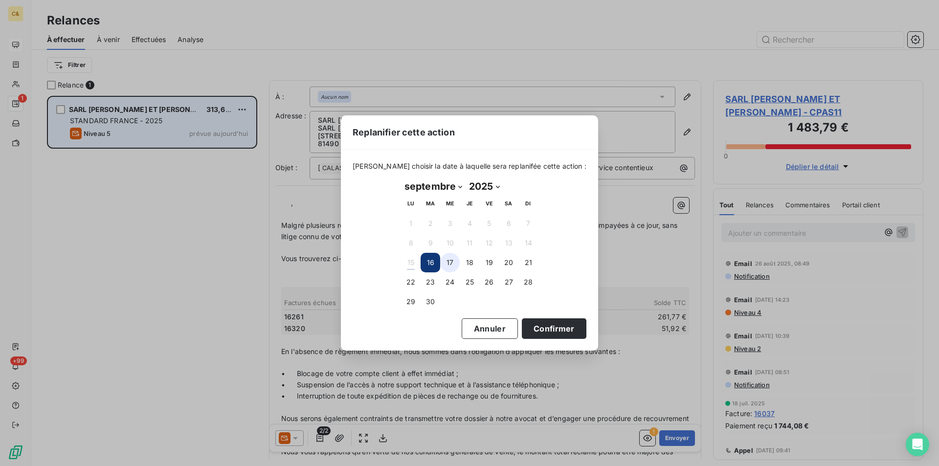
drag, startPoint x: 448, startPoint y: 261, endPoint x: 470, endPoint y: 282, distance: 30.4
click at [448, 261] on button "17" at bounding box center [450, 263] width 20 height 20
click at [551, 328] on button "Confirmer" at bounding box center [554, 328] width 65 height 21
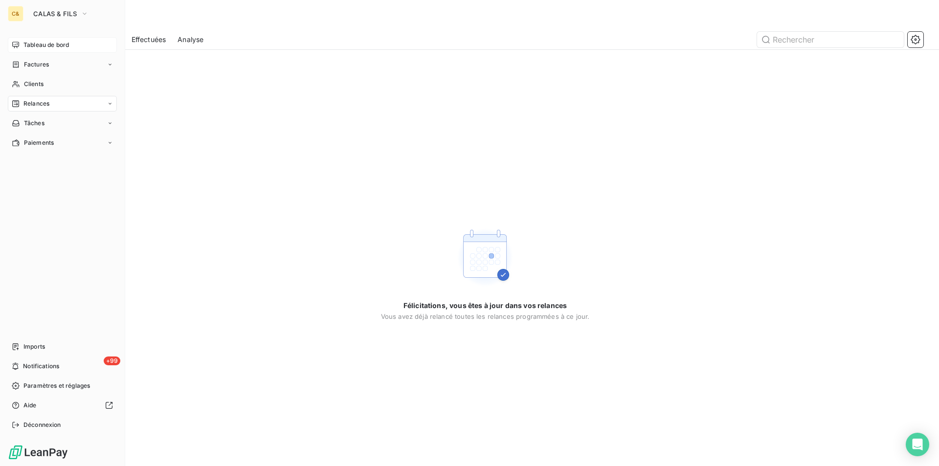
click at [36, 45] on span "Tableau de bord" at bounding box center [45, 45] width 45 height 9
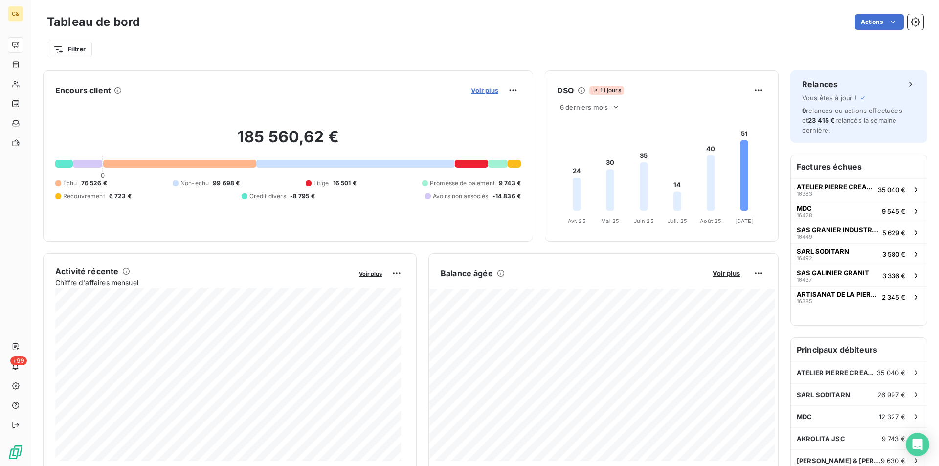
click at [484, 92] on span "Voir plus" at bounding box center [484, 91] width 27 height 8
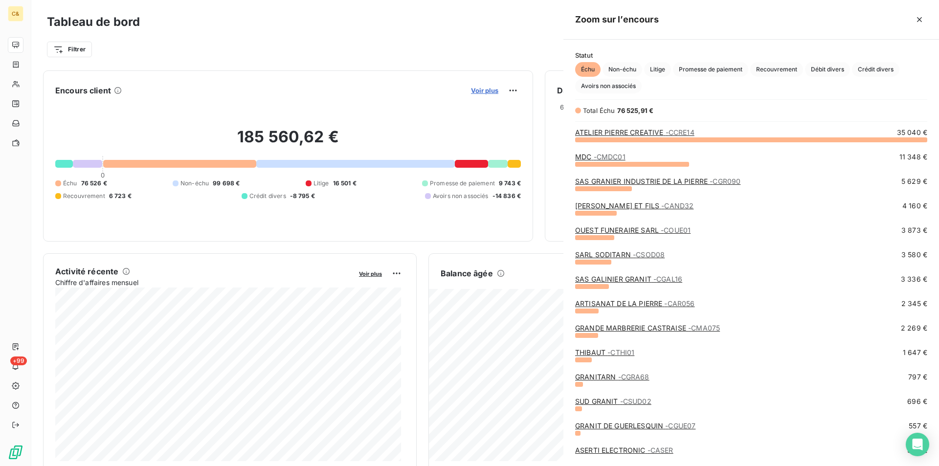
scroll to position [319, 368]
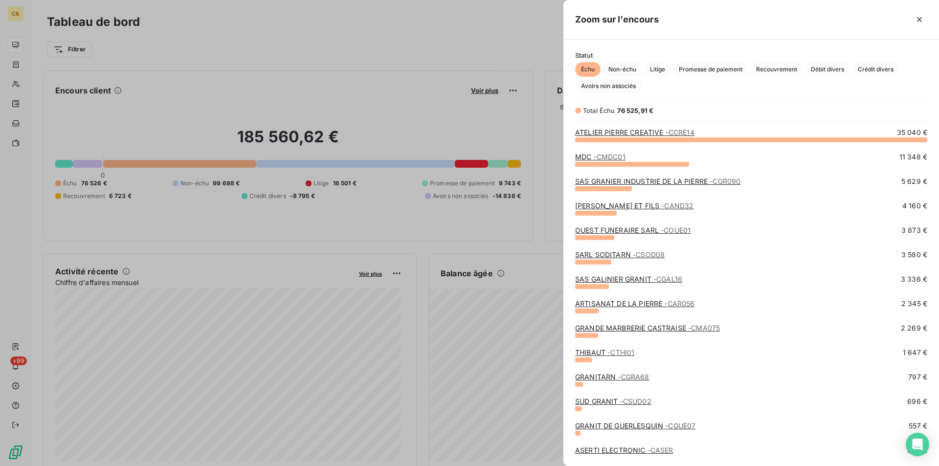
click at [14, 12] on div at bounding box center [469, 233] width 939 height 466
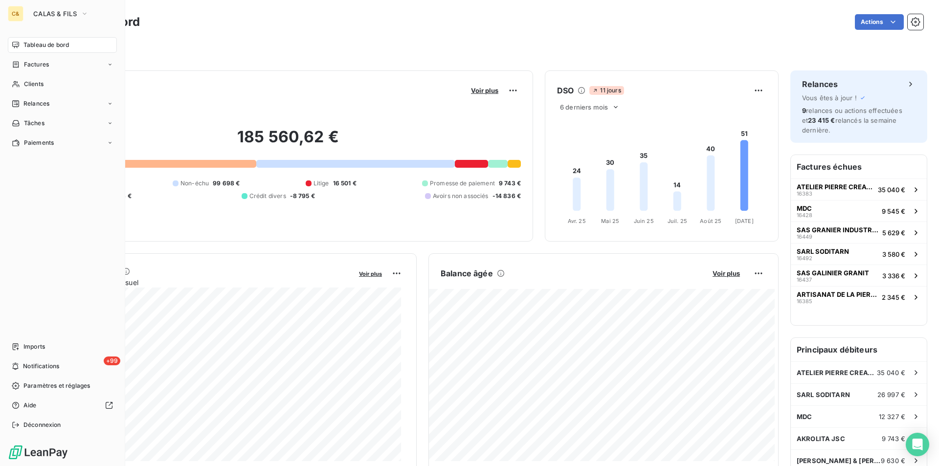
click at [26, 14] on div "C& CALAS & [PERSON_NAME]" at bounding box center [62, 14] width 109 height 16
click at [55, 13] on span "CALAS & FILS" at bounding box center [55, 14] width 44 height 8
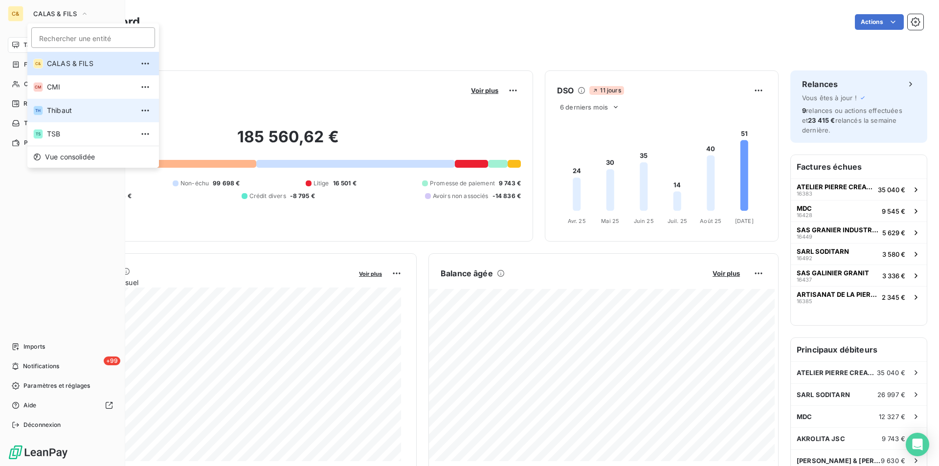
click at [67, 104] on li "TH Thibaut" at bounding box center [93, 110] width 132 height 23
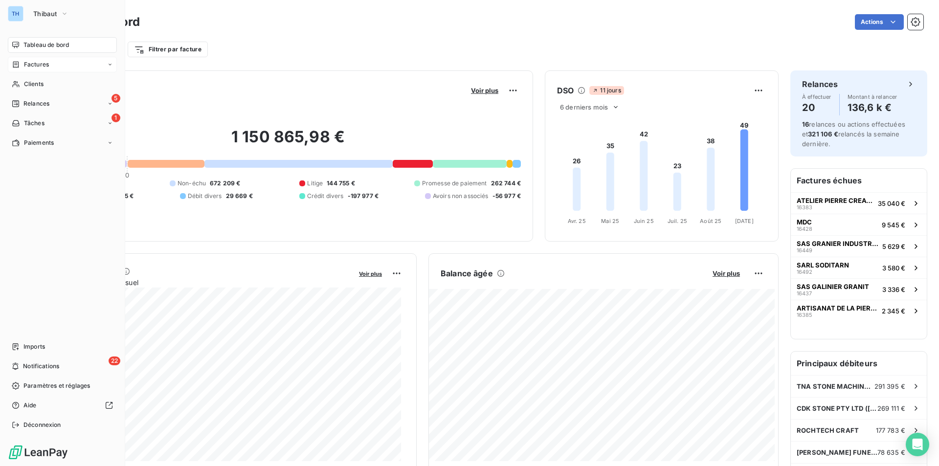
click at [44, 61] on span "Factures" at bounding box center [36, 64] width 25 height 9
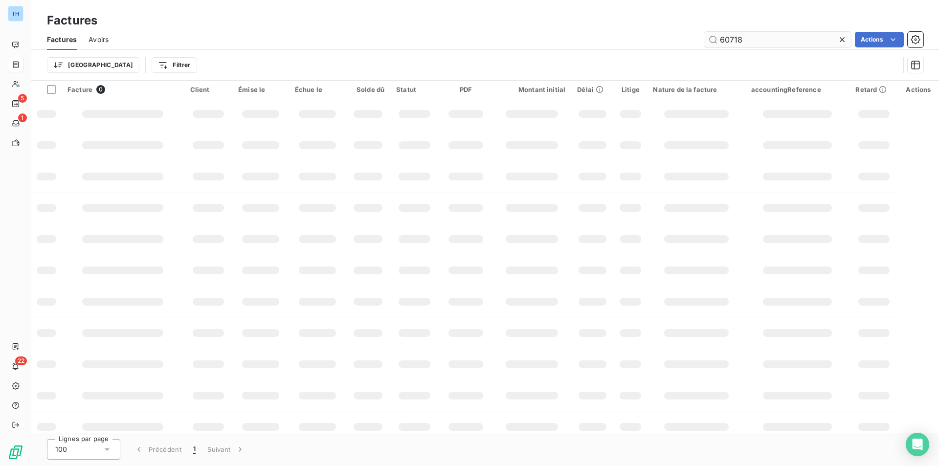
type input "60718"
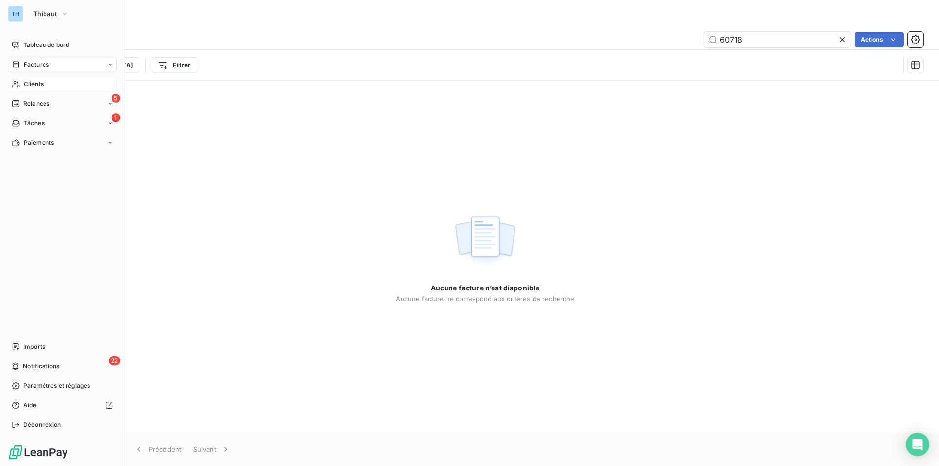
click at [38, 84] on span "Clients" at bounding box center [34, 84] width 20 height 9
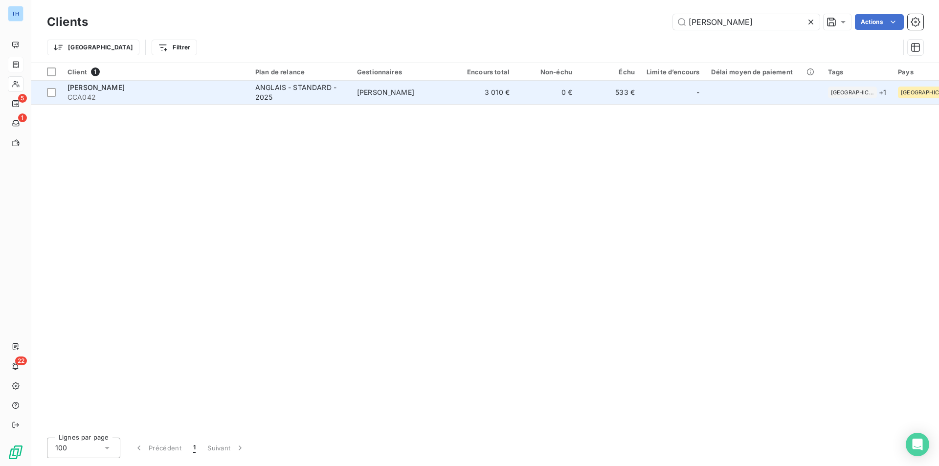
type input "[PERSON_NAME]"
click at [426, 93] on td "[PERSON_NAME]" at bounding box center [402, 92] width 102 height 23
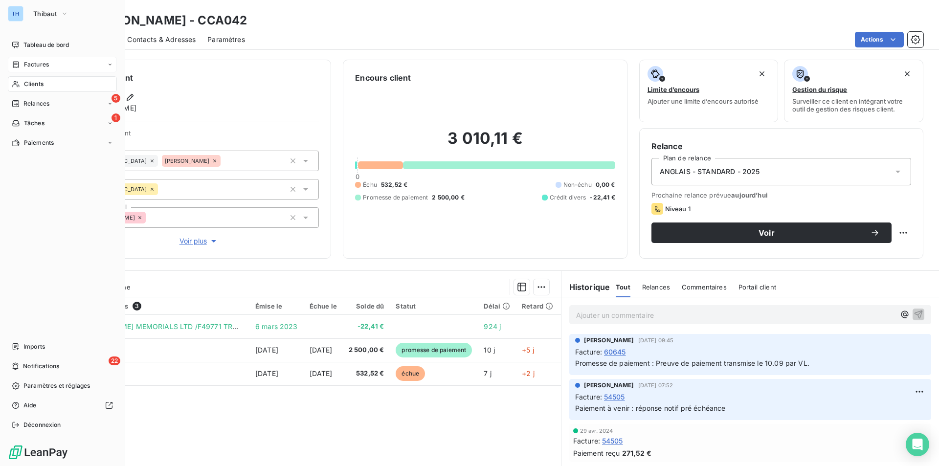
click at [35, 79] on div "Clients" at bounding box center [62, 84] width 109 height 16
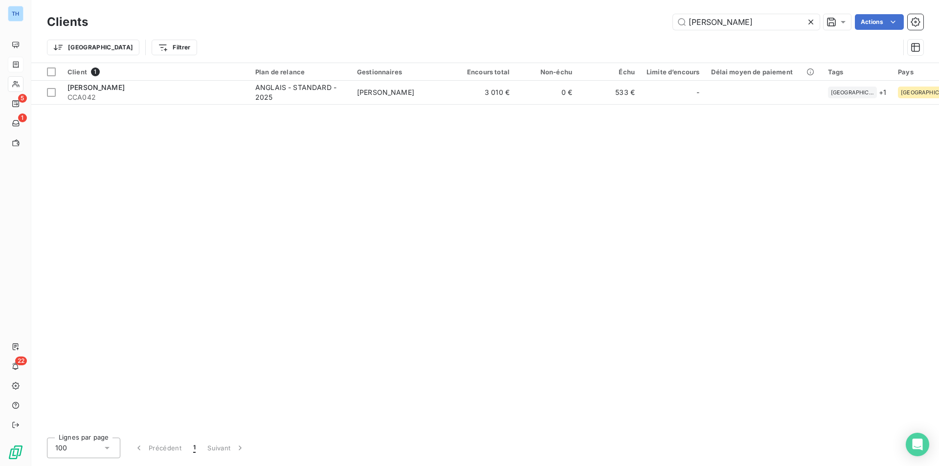
drag, startPoint x: 756, startPoint y: 23, endPoint x: 635, endPoint y: 19, distance: 121.8
click at [647, 22] on div "[PERSON_NAME] Actions" at bounding box center [511, 22] width 823 height 16
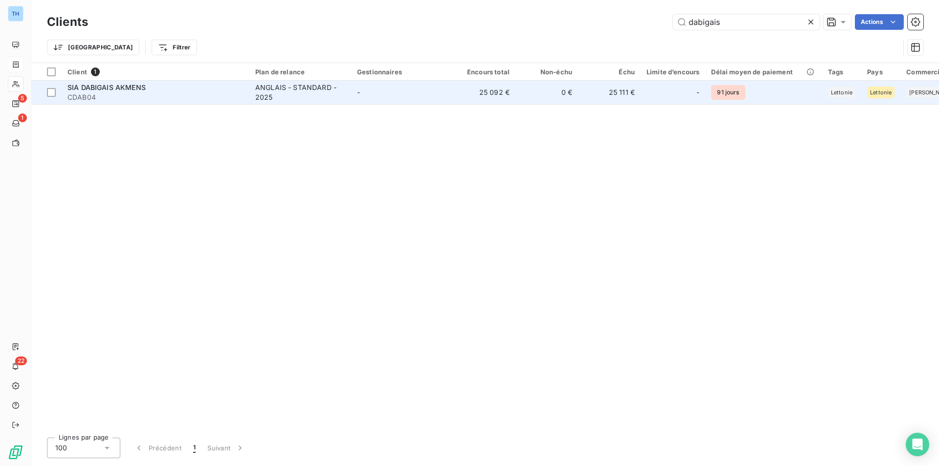
type input "dabigais"
click at [545, 88] on td "0 €" at bounding box center [546, 92] width 63 height 23
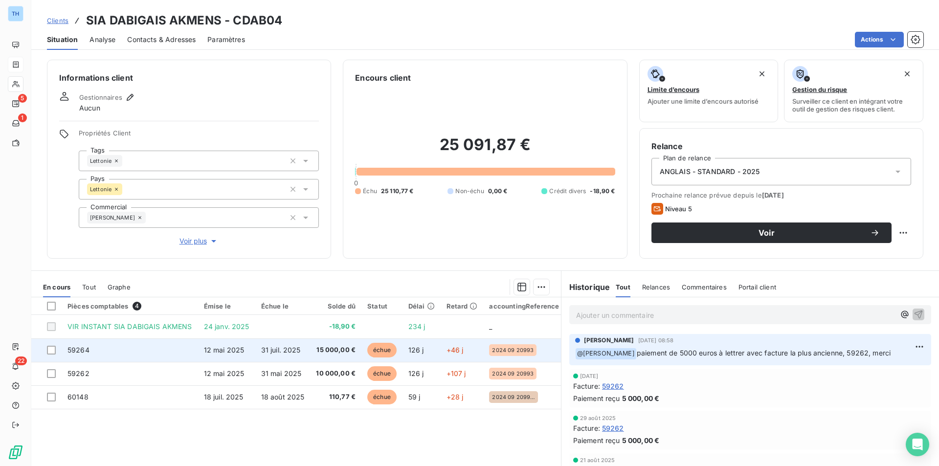
click at [310, 352] on td "15 000,00 €" at bounding box center [335, 349] width 51 height 23
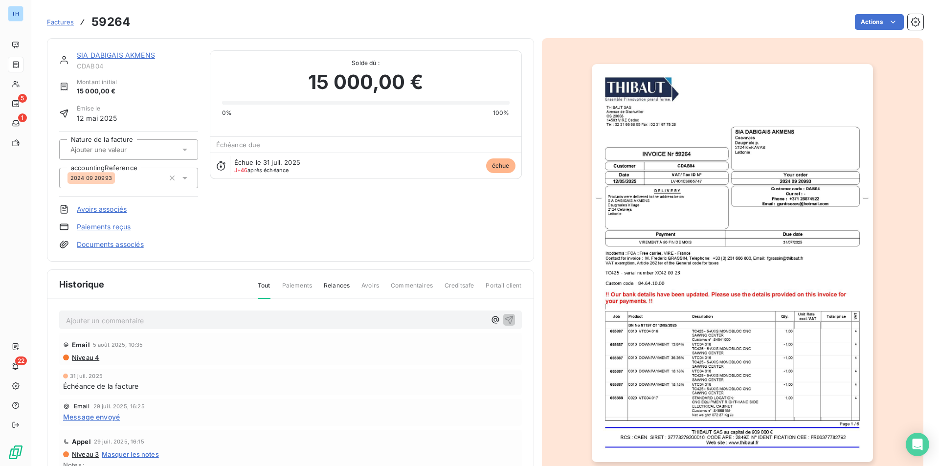
click at [106, 58] on link "SIA DABIGAIS AKMENS" at bounding box center [116, 55] width 78 height 8
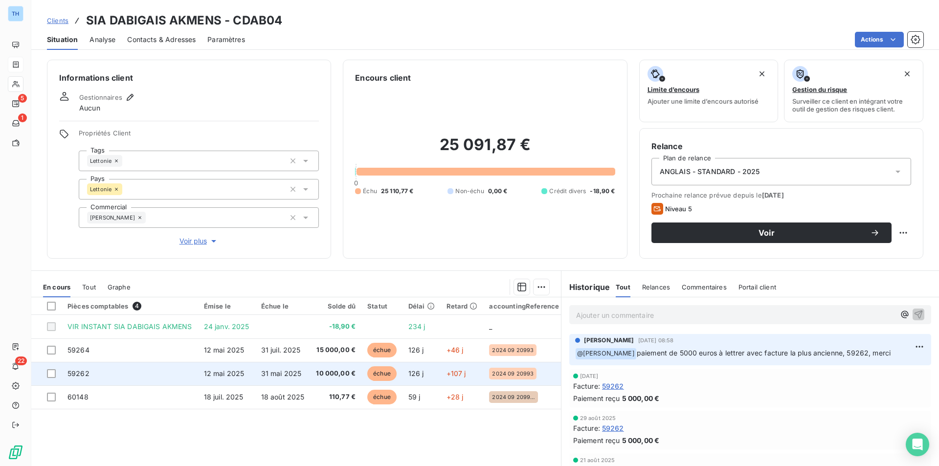
click at [310, 380] on td "10 000,00 €" at bounding box center [335, 373] width 51 height 23
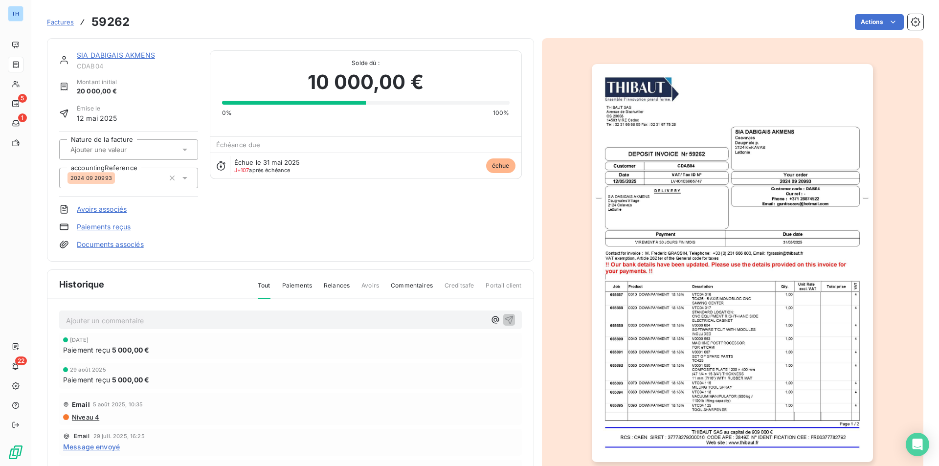
click at [123, 53] on link "SIA DABIGAIS AKMENS" at bounding box center [116, 55] width 78 height 8
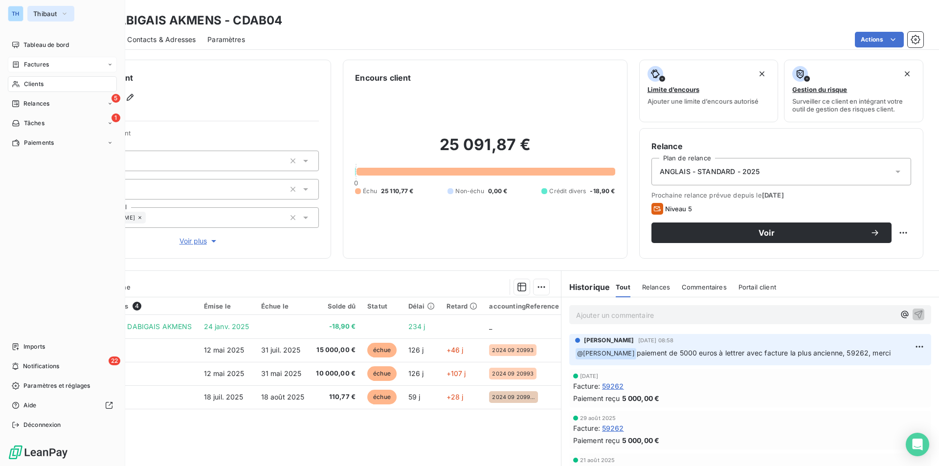
click at [40, 13] on span "Thibaut" at bounding box center [44, 14] width 23 height 8
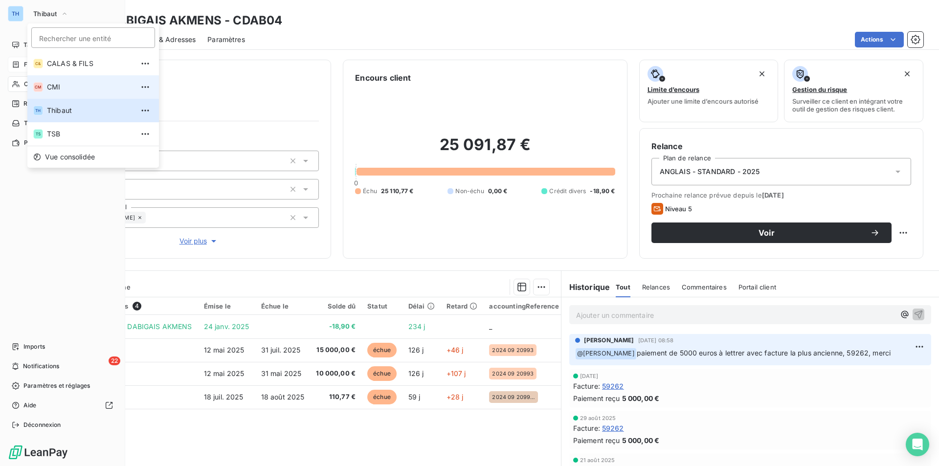
click at [48, 80] on li "CM CMI" at bounding box center [93, 86] width 132 height 23
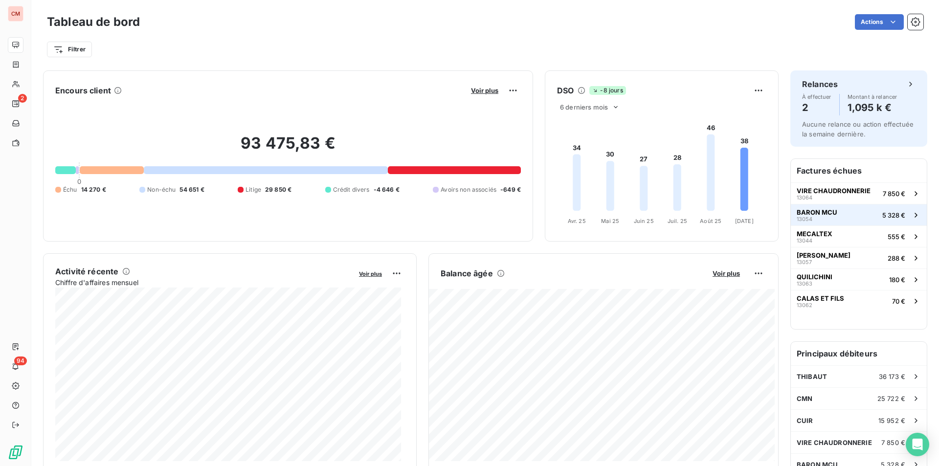
click at [818, 213] on span "BARON MCU" at bounding box center [816, 212] width 41 height 8
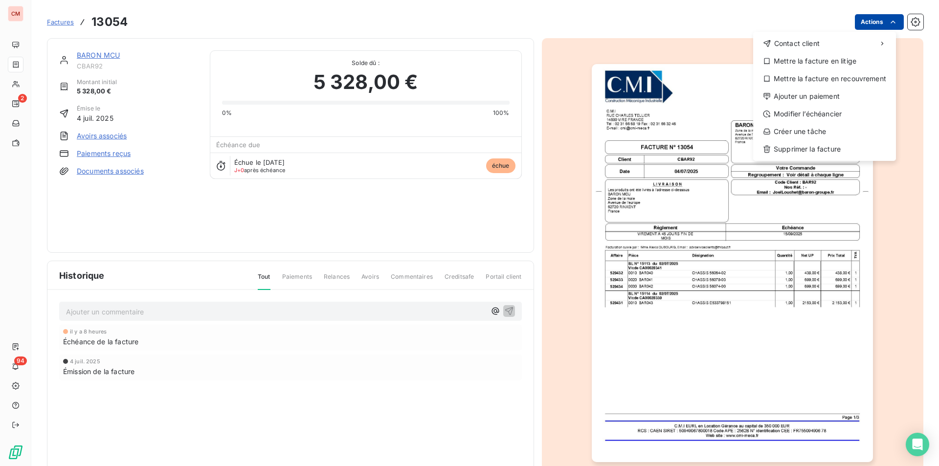
click at [872, 22] on html "CM 2 94 Factures 13054 Actions Contact client Mettre la facture en litige Mettr…" at bounding box center [469, 233] width 939 height 466
click at [818, 100] on div "Ajouter un paiement" at bounding box center [824, 96] width 135 height 16
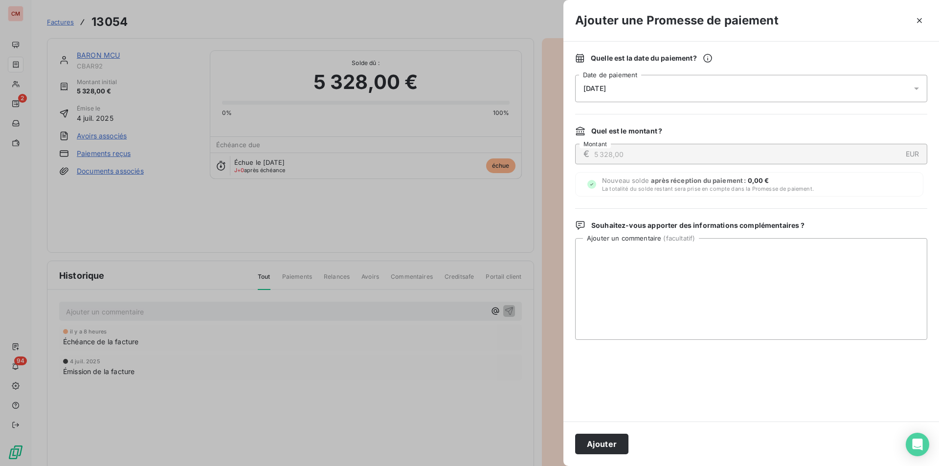
click at [605, 441] on button "Ajouter" at bounding box center [601, 444] width 53 height 21
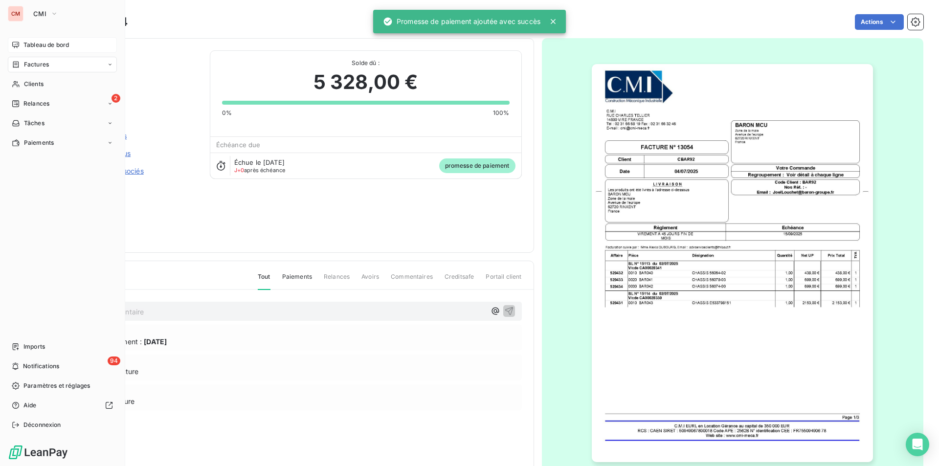
click at [34, 41] on span "Tableau de bord" at bounding box center [45, 45] width 45 height 9
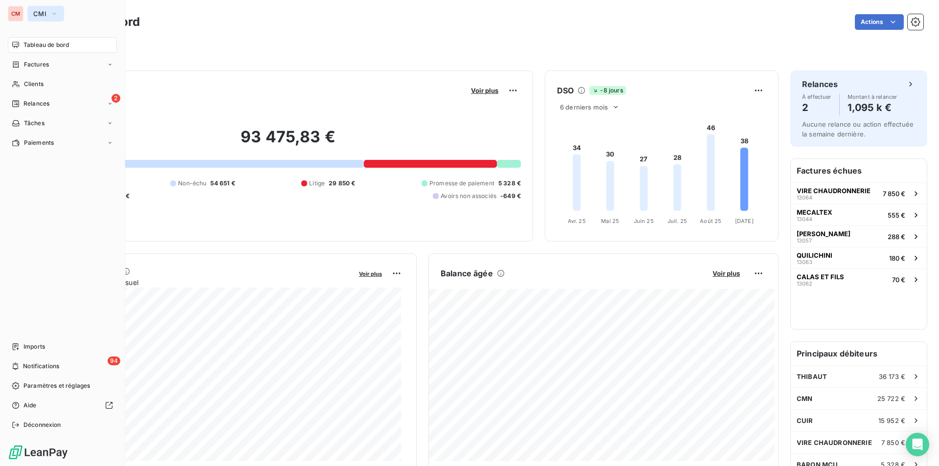
click at [34, 9] on button "CMI" at bounding box center [45, 14] width 37 height 16
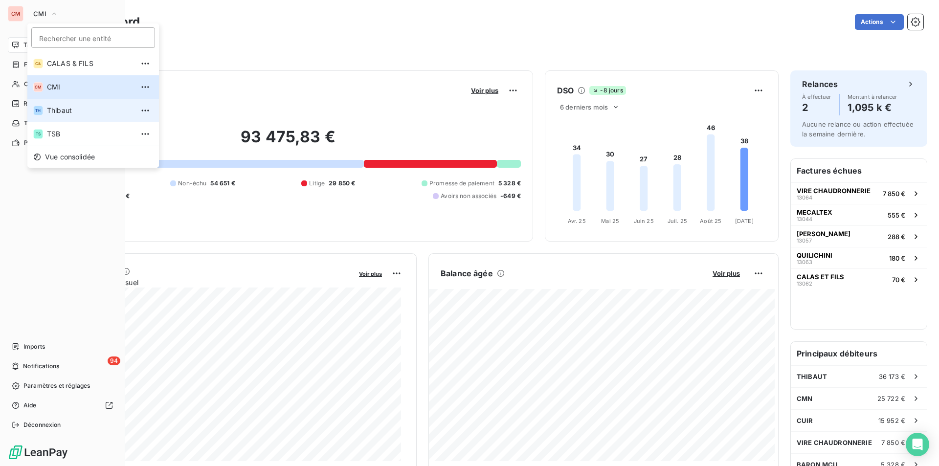
click at [57, 110] on span "Thibaut" at bounding box center [90, 111] width 87 height 10
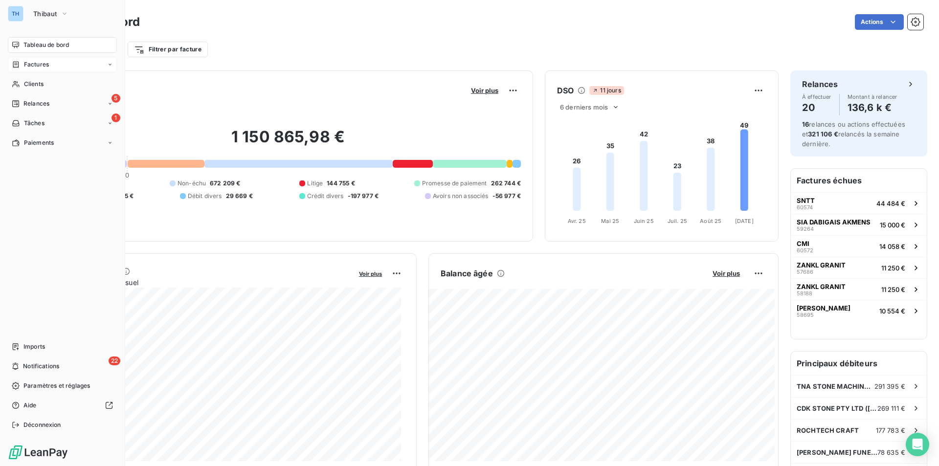
click at [34, 60] on span "Factures" at bounding box center [36, 64] width 25 height 9
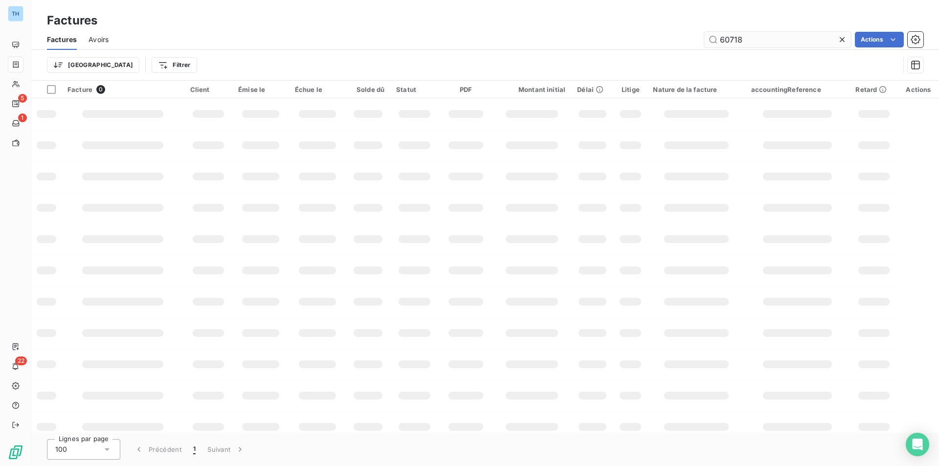
drag, startPoint x: 757, startPoint y: 41, endPoint x: 703, endPoint y: 34, distance: 54.2
click at [704, 34] on input "60718" at bounding box center [777, 40] width 147 height 16
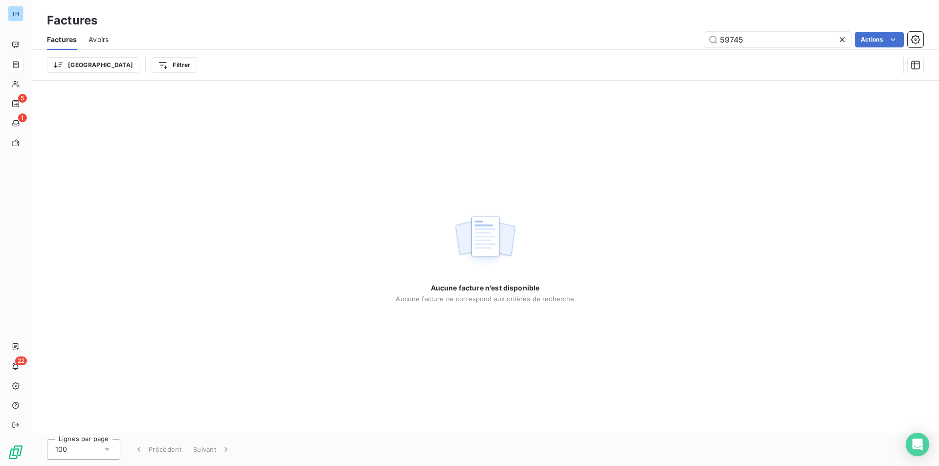
type input "59745"
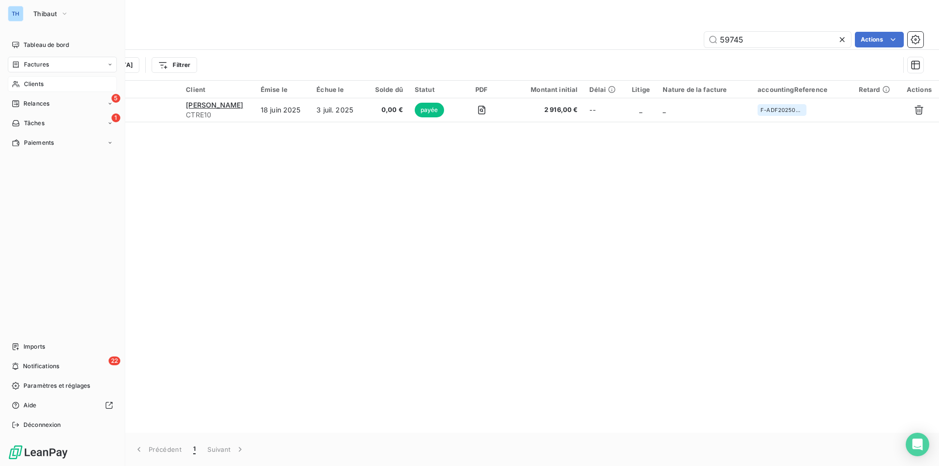
click at [33, 81] on span "Clients" at bounding box center [34, 84] width 20 height 9
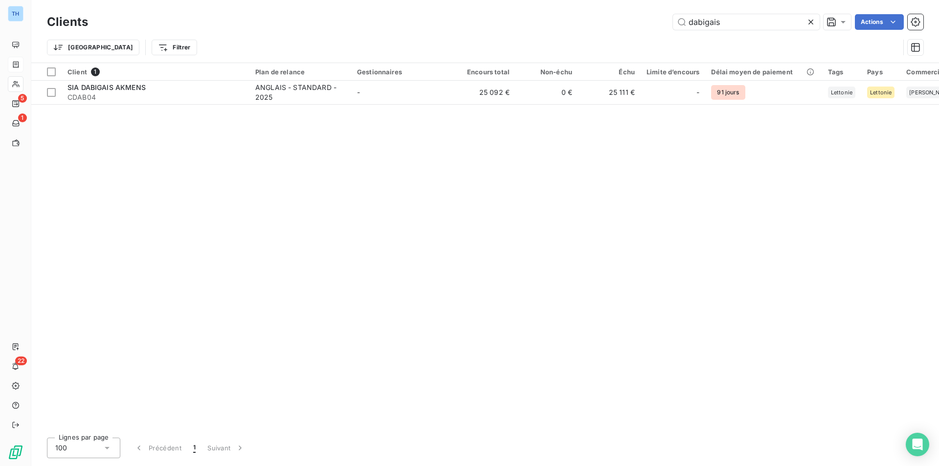
drag, startPoint x: 725, startPoint y: 25, endPoint x: 609, endPoint y: 22, distance: 115.9
click at [609, 22] on div "dabigais Actions" at bounding box center [511, 22] width 823 height 16
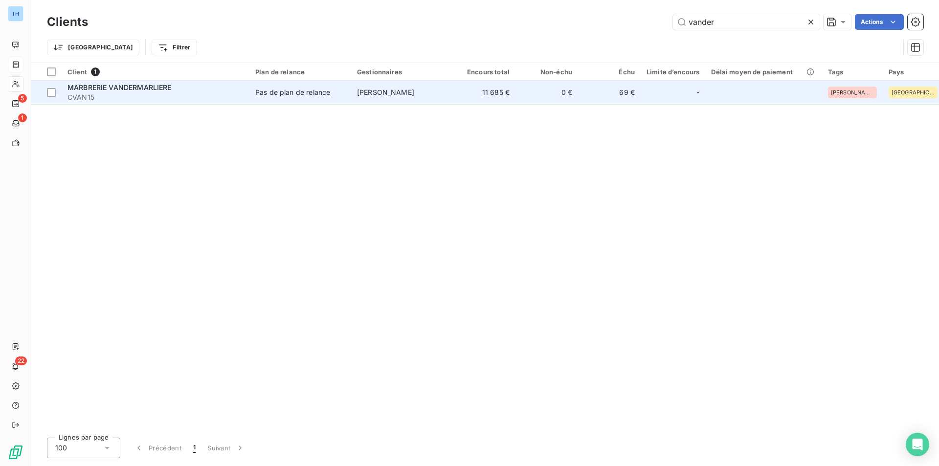
type input "vander"
click at [424, 97] on td "[PERSON_NAME]" at bounding box center [402, 92] width 102 height 23
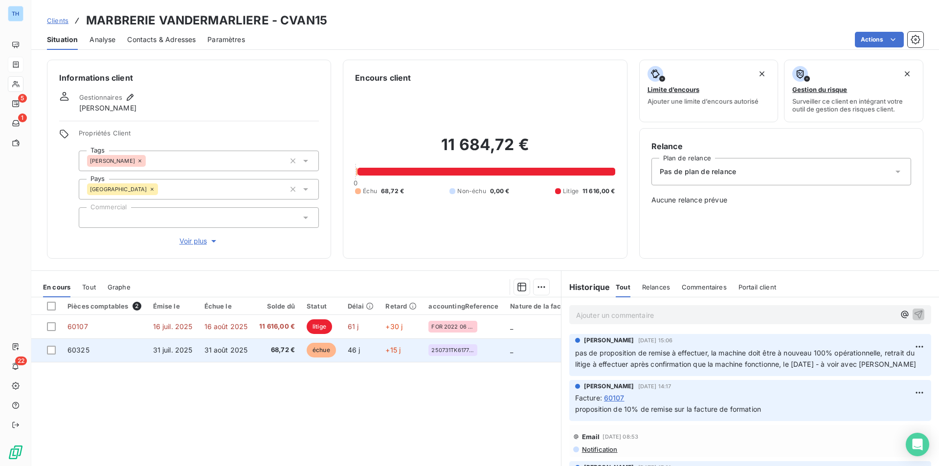
click at [225, 355] on td "31 août 2025" at bounding box center [226, 349] width 55 height 23
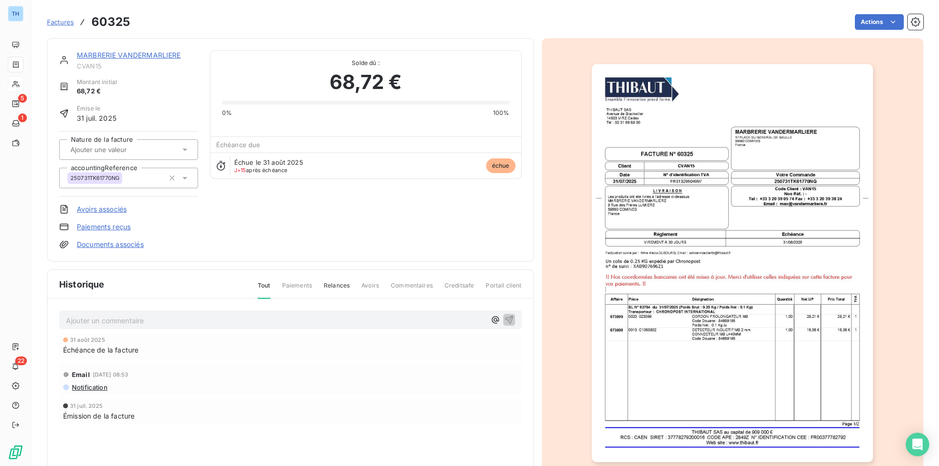
click at [134, 52] on link "MARBRERIE VANDERMARLIERE" at bounding box center [129, 55] width 104 height 8
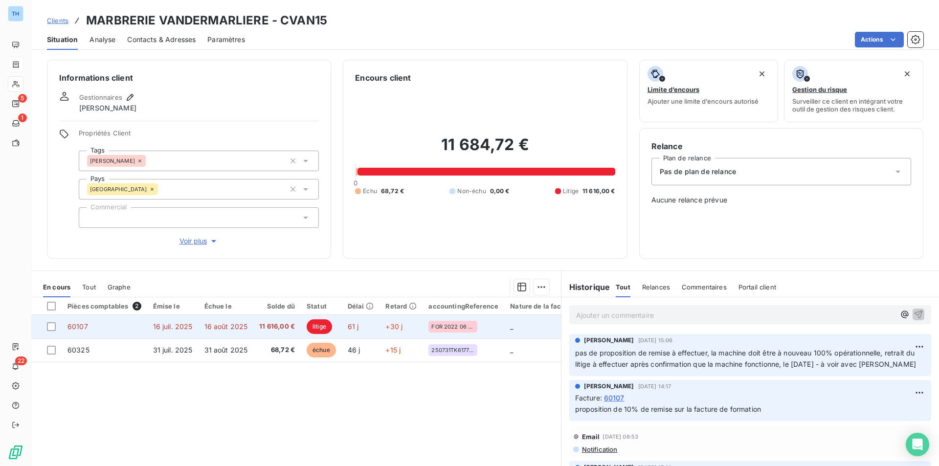
click at [251, 336] on td "16 août 2025" at bounding box center [226, 326] width 55 height 23
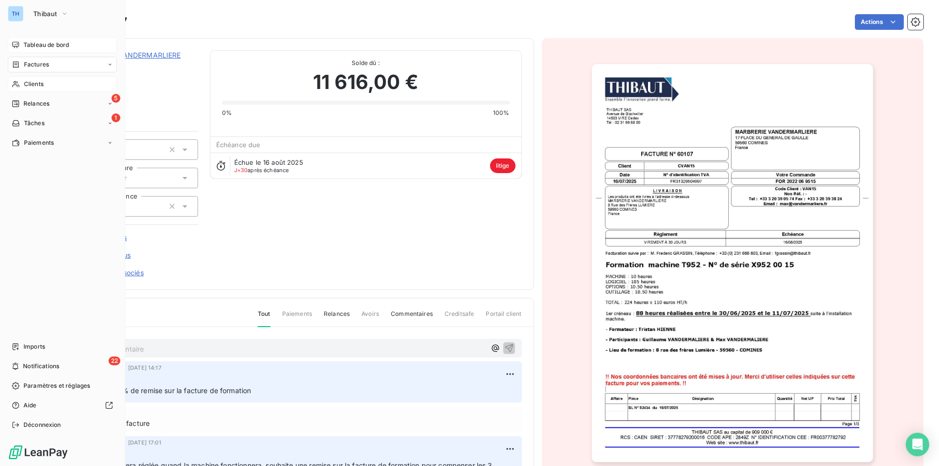
click at [44, 44] on span "Tableau de bord" at bounding box center [45, 45] width 45 height 9
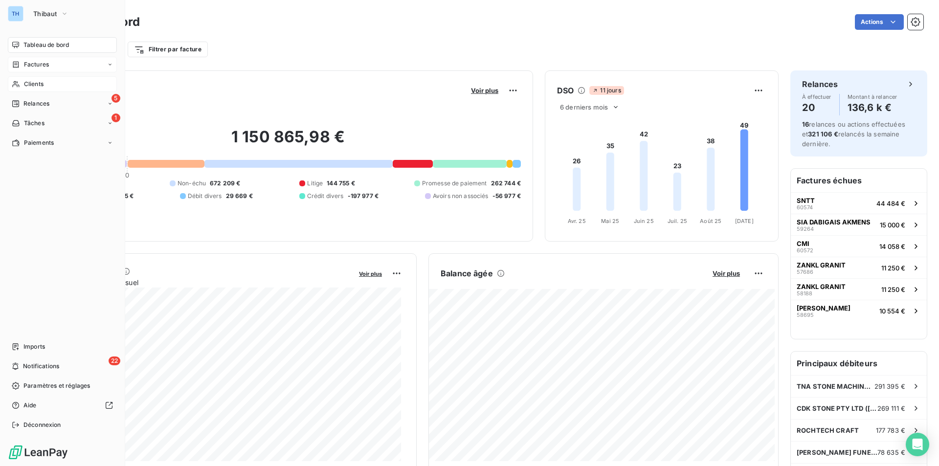
click at [33, 63] on span "Factures" at bounding box center [36, 64] width 25 height 9
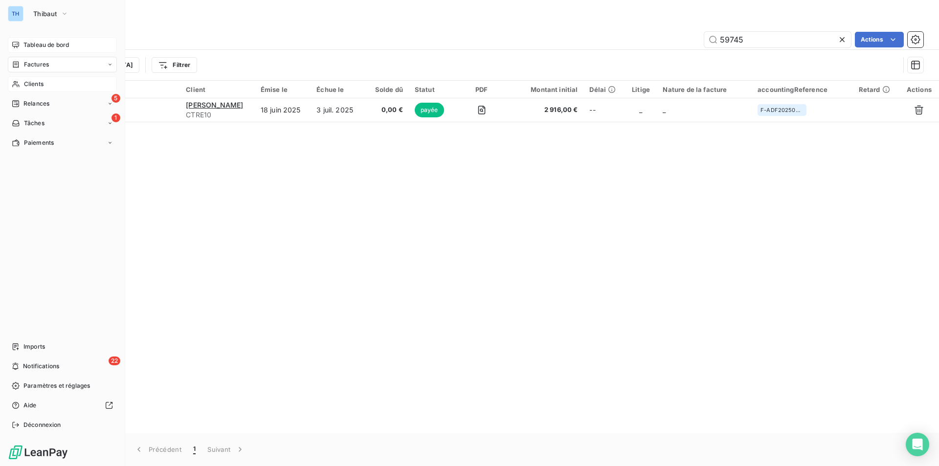
click at [32, 85] on span "Clients" at bounding box center [34, 84] width 20 height 9
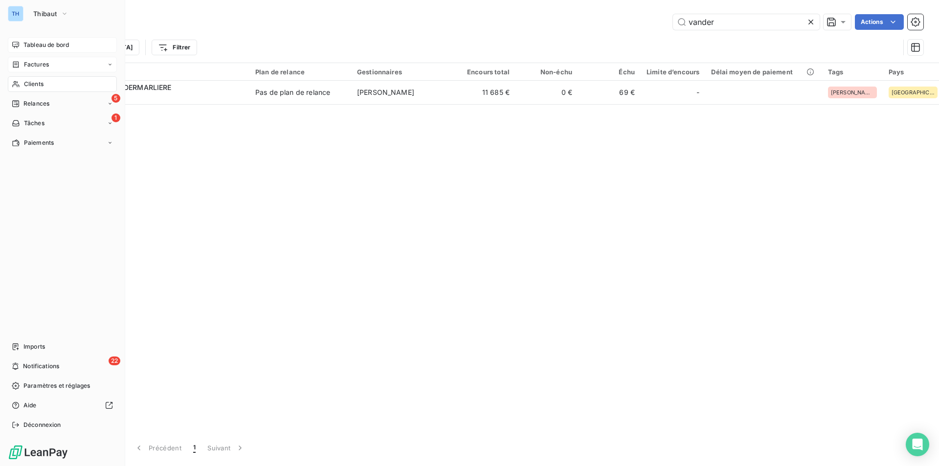
click at [39, 63] on span "Factures" at bounding box center [36, 64] width 25 height 9
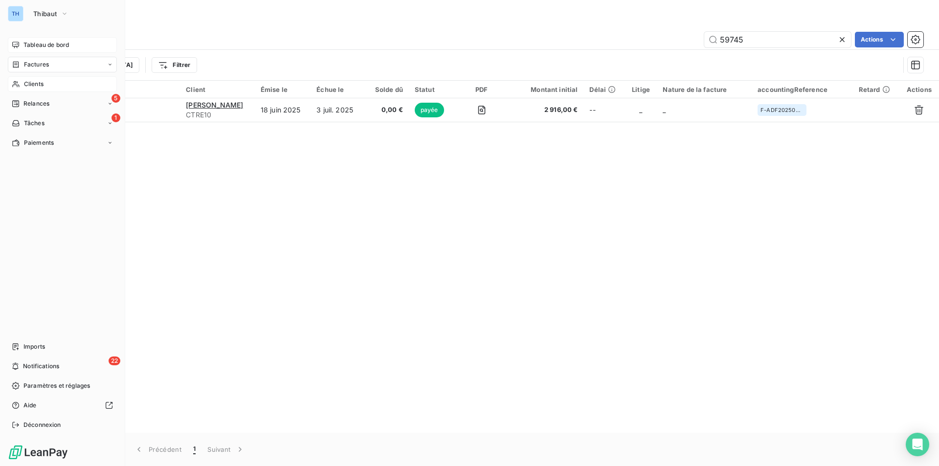
drag, startPoint x: 35, startPoint y: 81, endPoint x: 55, endPoint y: 80, distance: 20.6
click at [35, 81] on span "Clients" at bounding box center [34, 84] width 20 height 9
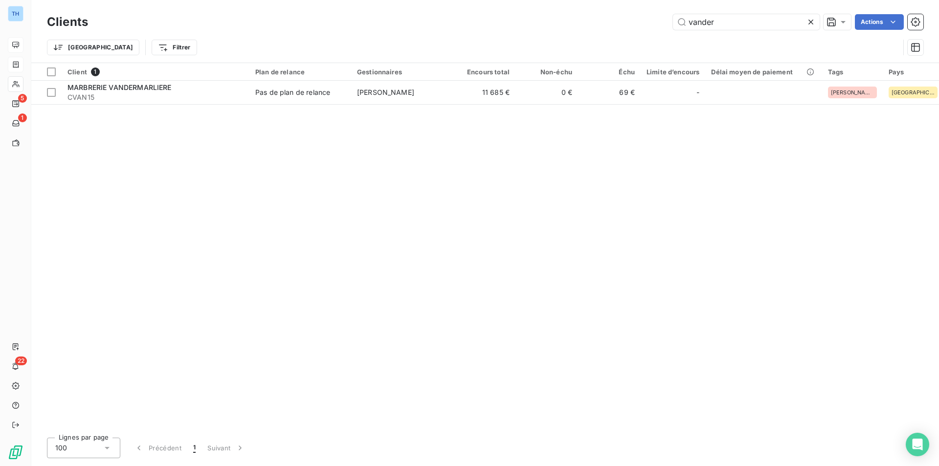
drag, startPoint x: 724, startPoint y: 23, endPoint x: 494, endPoint y: 16, distance: 229.9
click at [494, 16] on div "vander Actions" at bounding box center [511, 22] width 823 height 16
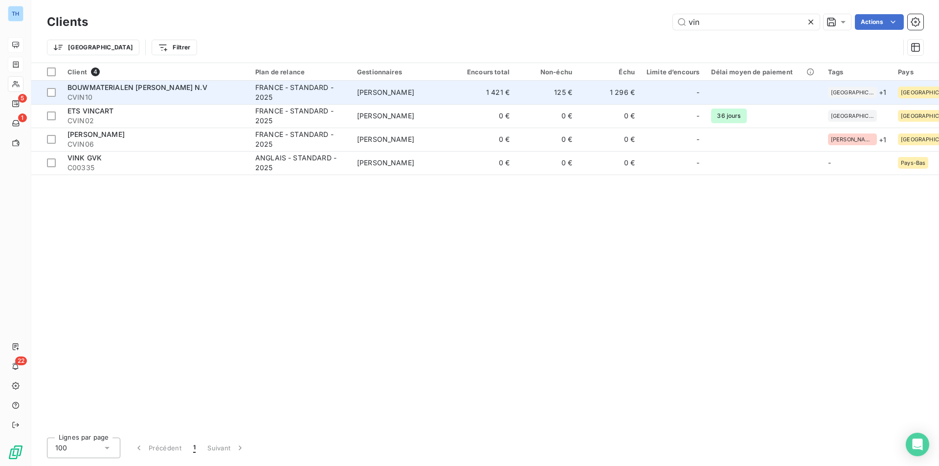
type input "vin"
click at [138, 91] on div "BOUWMATERIALEN [PERSON_NAME] N.V" at bounding box center [155, 88] width 176 height 10
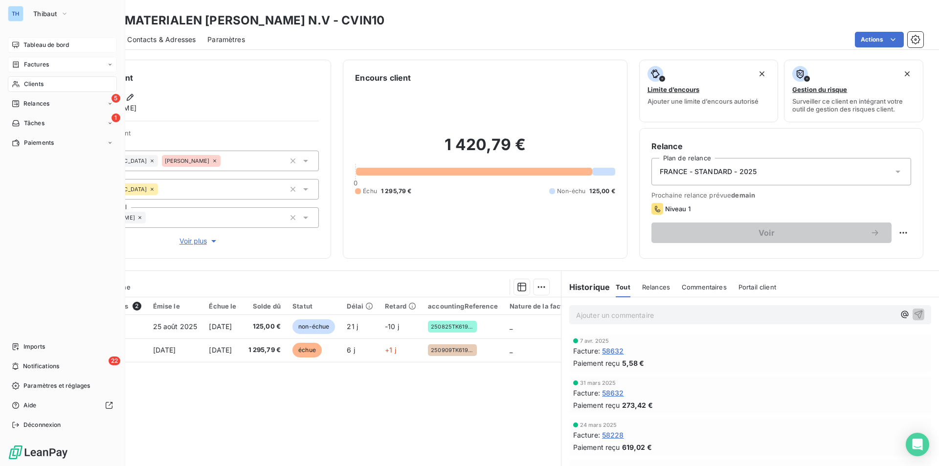
click at [32, 85] on span "Clients" at bounding box center [34, 84] width 20 height 9
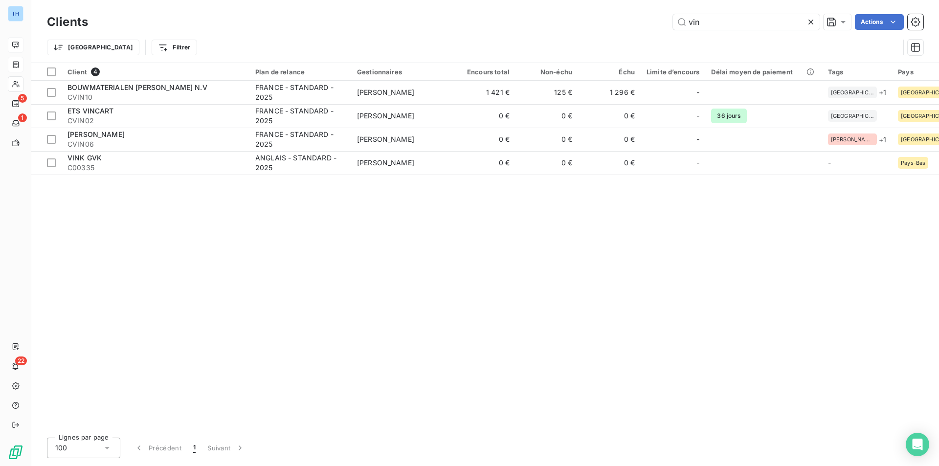
drag, startPoint x: 721, startPoint y: 19, endPoint x: 601, endPoint y: 25, distance: 119.5
click at [601, 25] on div "vin Actions" at bounding box center [511, 22] width 823 height 16
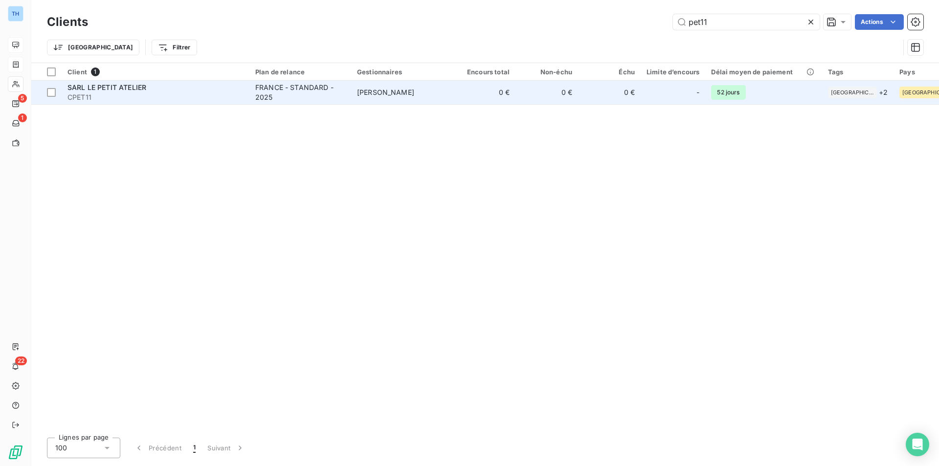
type input "pet11"
click at [421, 87] on td "[PERSON_NAME]" at bounding box center [402, 92] width 102 height 23
